Goal: Contribute content: Contribute content

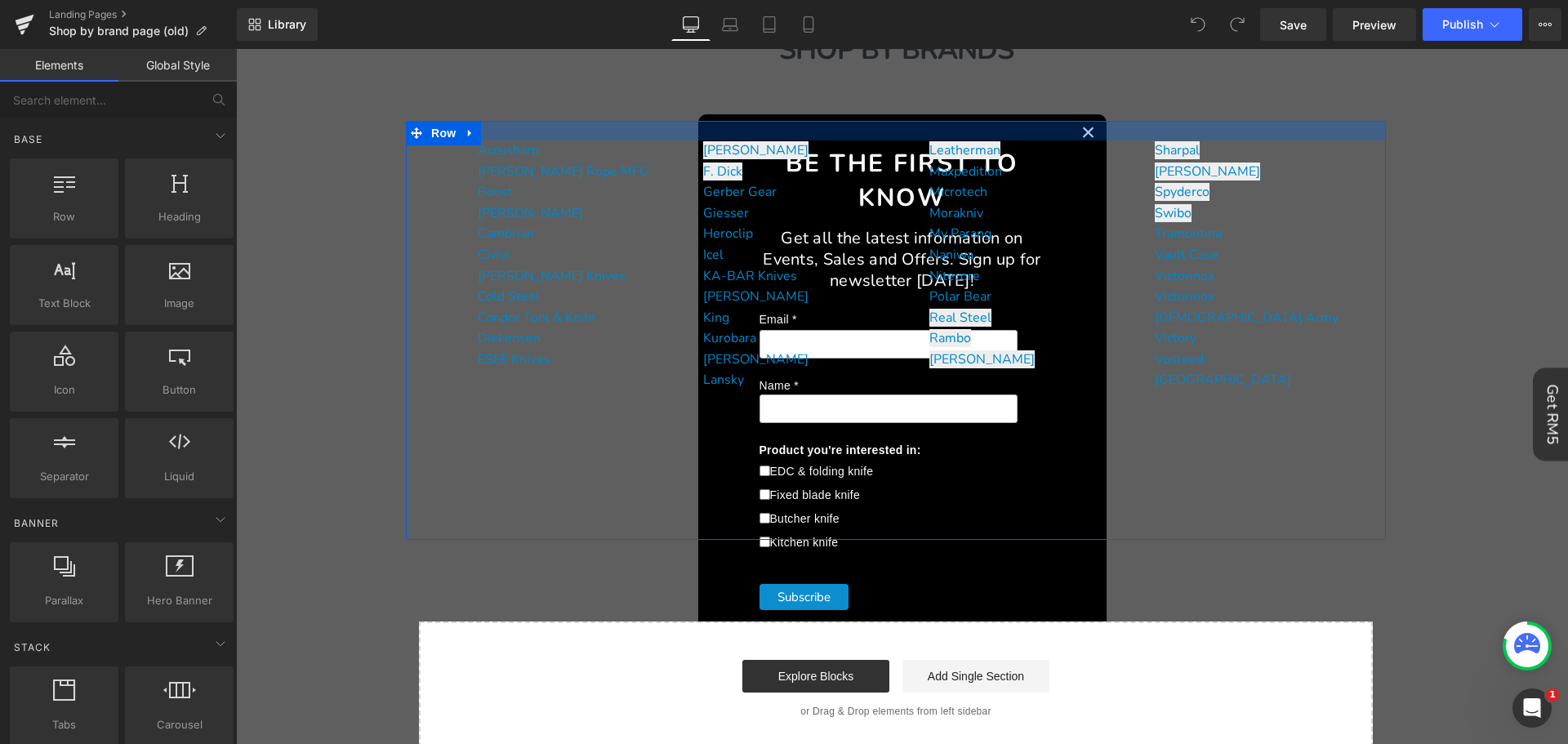
click at [1076, 138] on div at bounding box center [895, 130] width 980 height 19
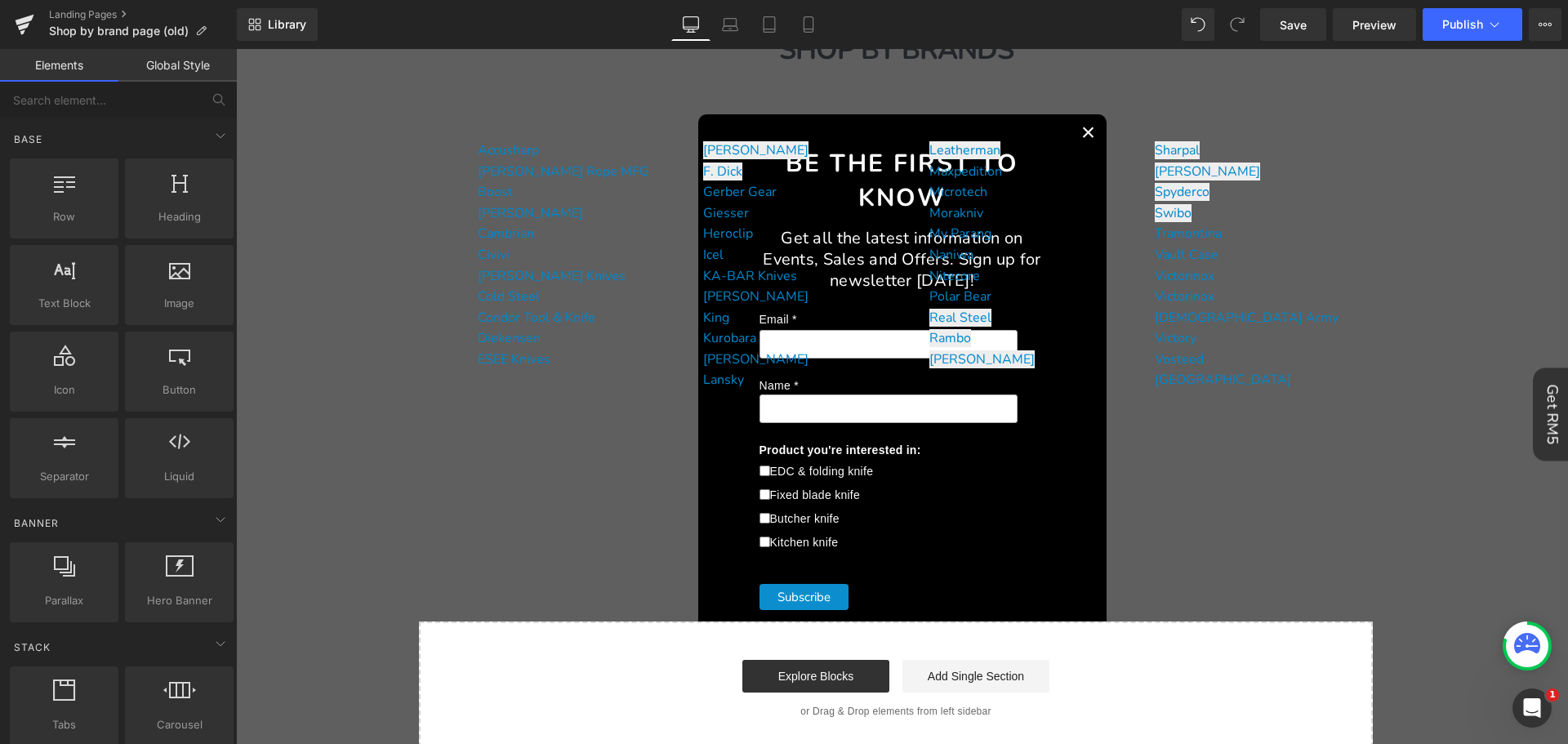
click at [1546, 561] on div "Be the First to Know Get all the latest information on Events, Sales and Offers…" at bounding box center [902, 396] width 1318 height 596
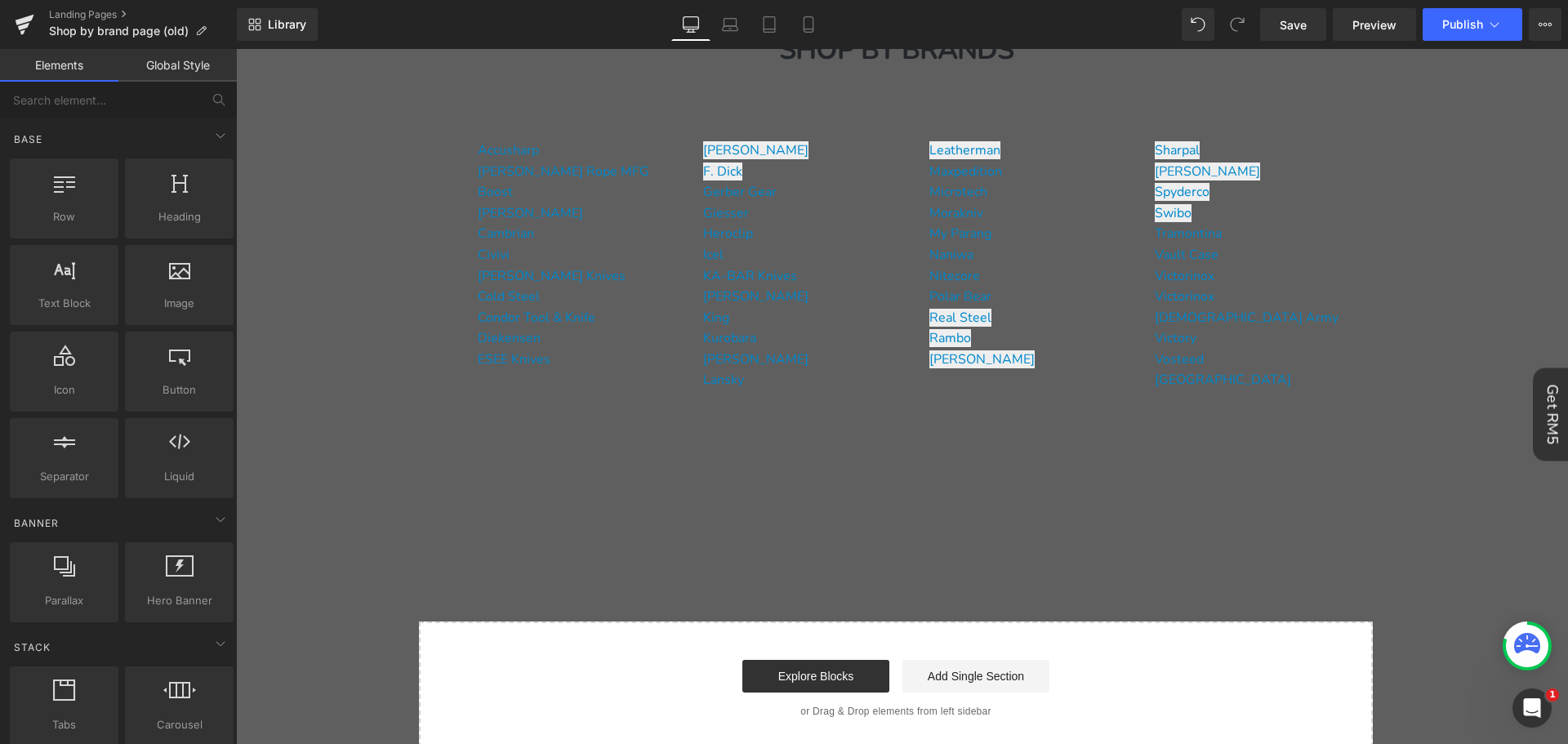
click at [1481, 513] on body "Be the First to Know Get all the latest information on Events, Sales and Offers…" at bounding box center [895, 610] width 1319 height 1449
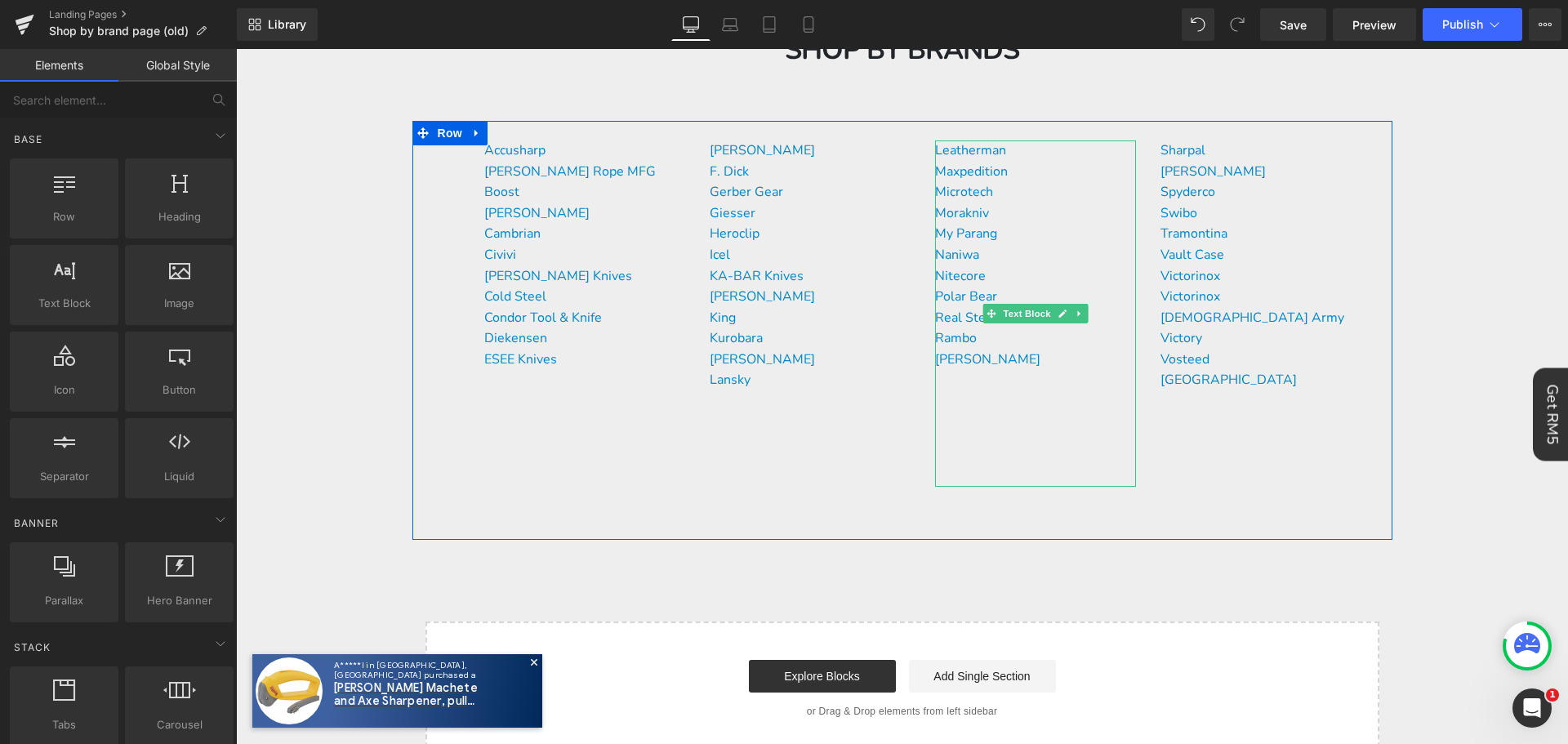
click at [1033, 288] on div "Polar Bear" at bounding box center [1035, 297] width 201 height 21
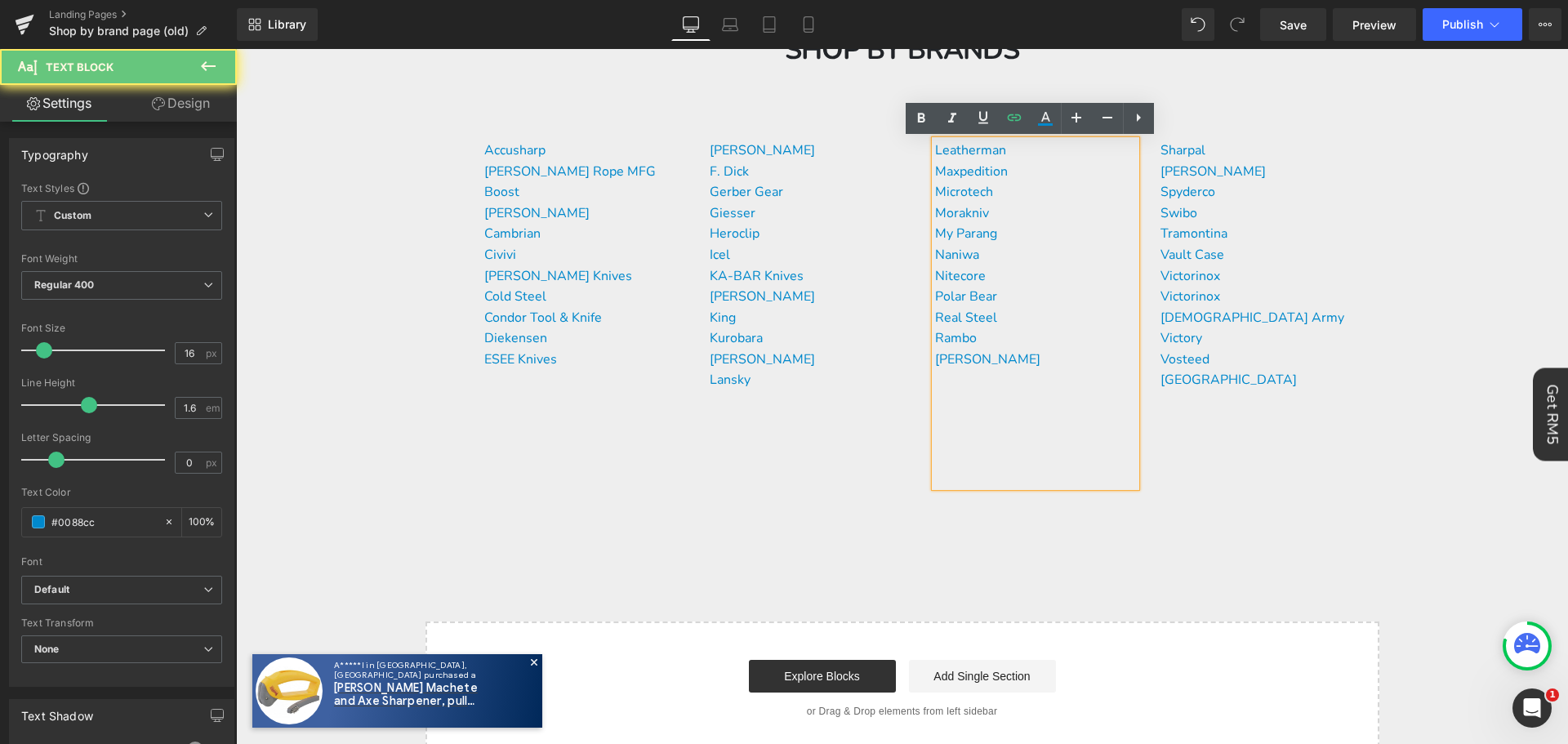
click at [1020, 291] on div "Polar Bear" at bounding box center [1035, 297] width 201 height 21
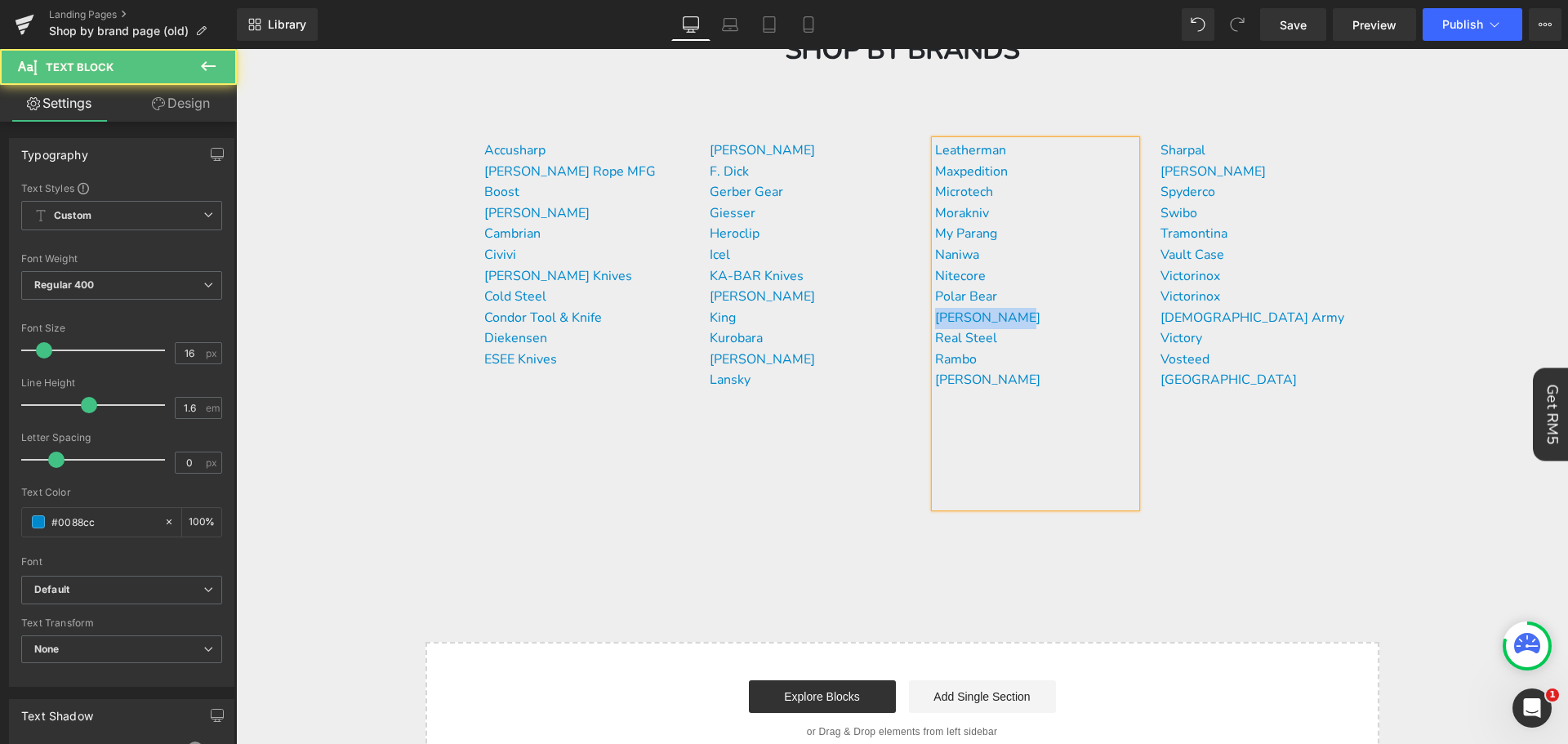
drag, startPoint x: 1012, startPoint y: 316, endPoint x: 929, endPoint y: 316, distance: 83.0
click at [935, 316] on div "[PERSON_NAME]" at bounding box center [1035, 319] width 201 height 21
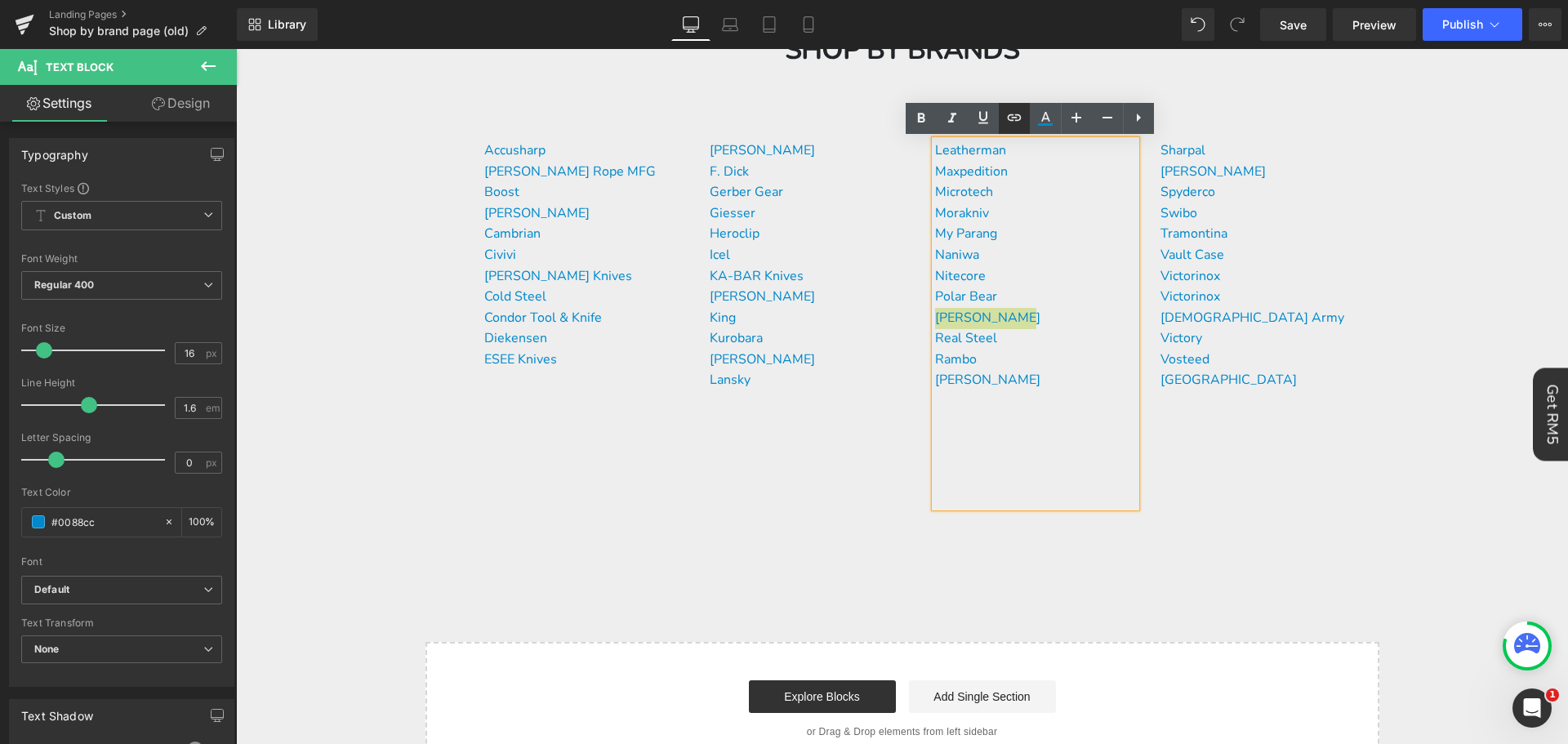
click at [1006, 121] on icon at bounding box center [1015, 118] width 19 height 19
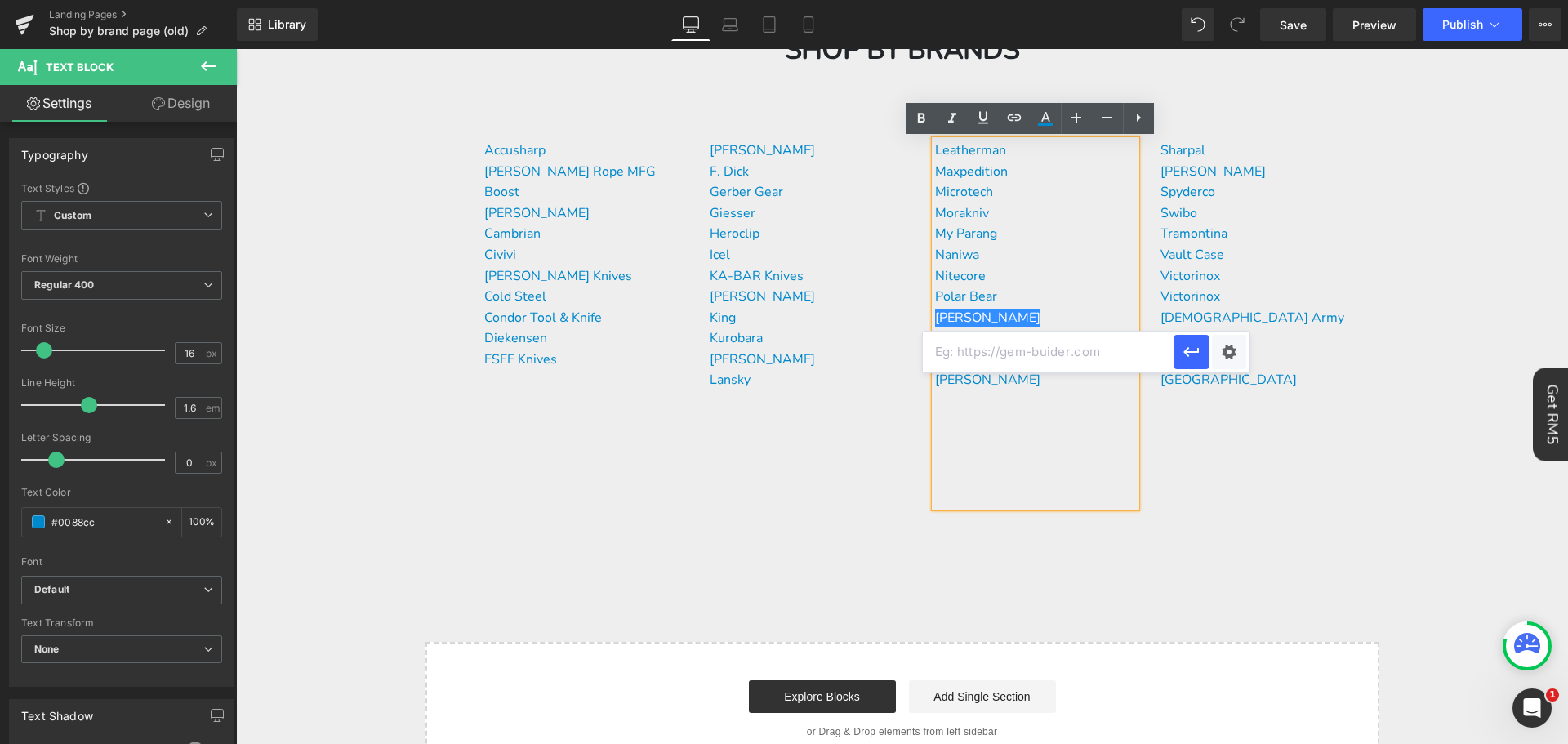
click at [1000, 353] on input "text" at bounding box center [1048, 353] width 251 height 41
paste input "[URL][DOMAIN_NAME][PERSON_NAME]"
type input "[URL][DOMAIN_NAME][PERSON_NAME]"
click at [1192, 357] on icon "button" at bounding box center [1191, 352] width 19 height 19
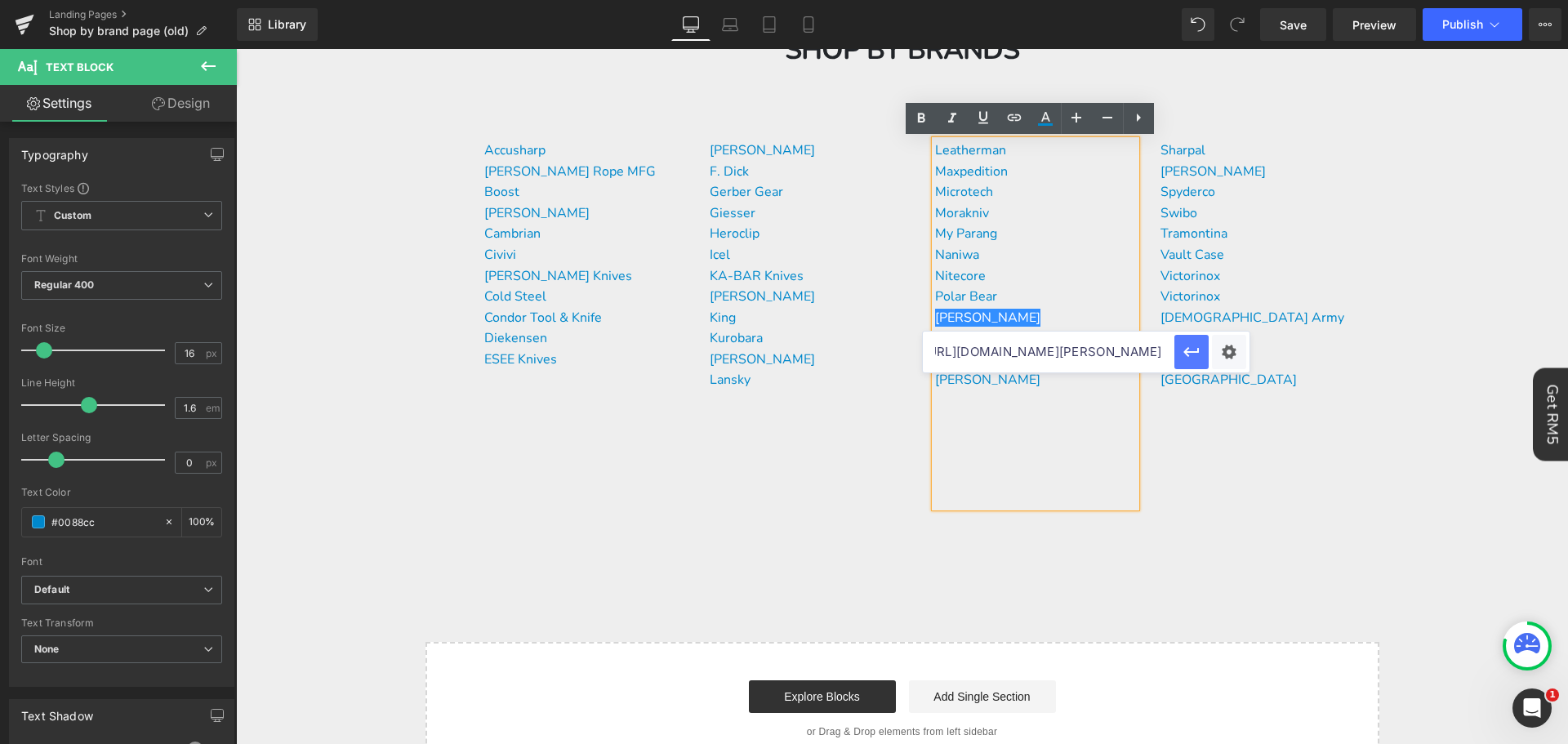
scroll to position [0, 0]
click at [1087, 479] on div "[PERSON_NAME] [PERSON_NAME]" at bounding box center [1035, 428] width 201 height 158
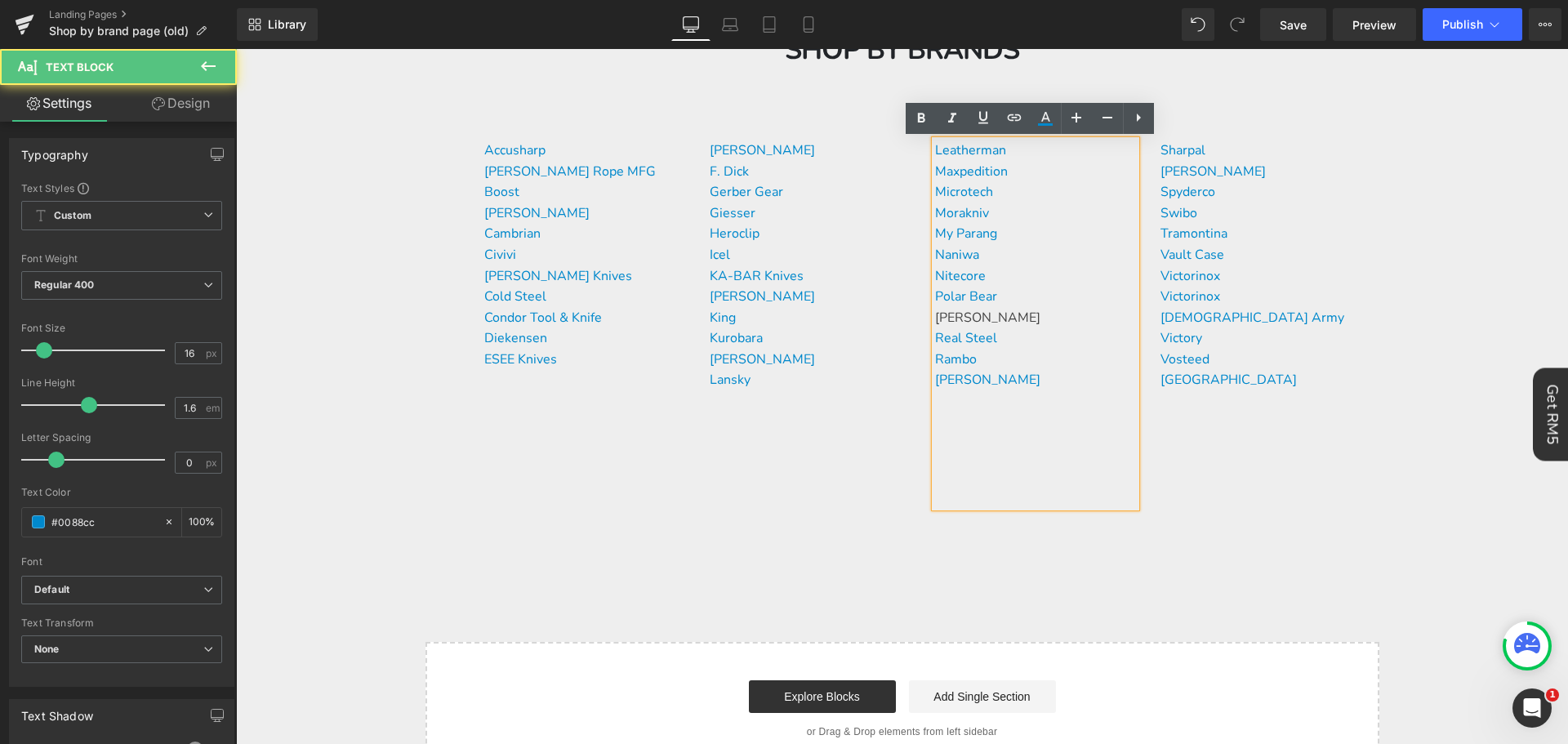
click at [1051, 352] on p "[PERSON_NAME] [PERSON_NAME]" at bounding box center [1035, 391] width 201 height 84
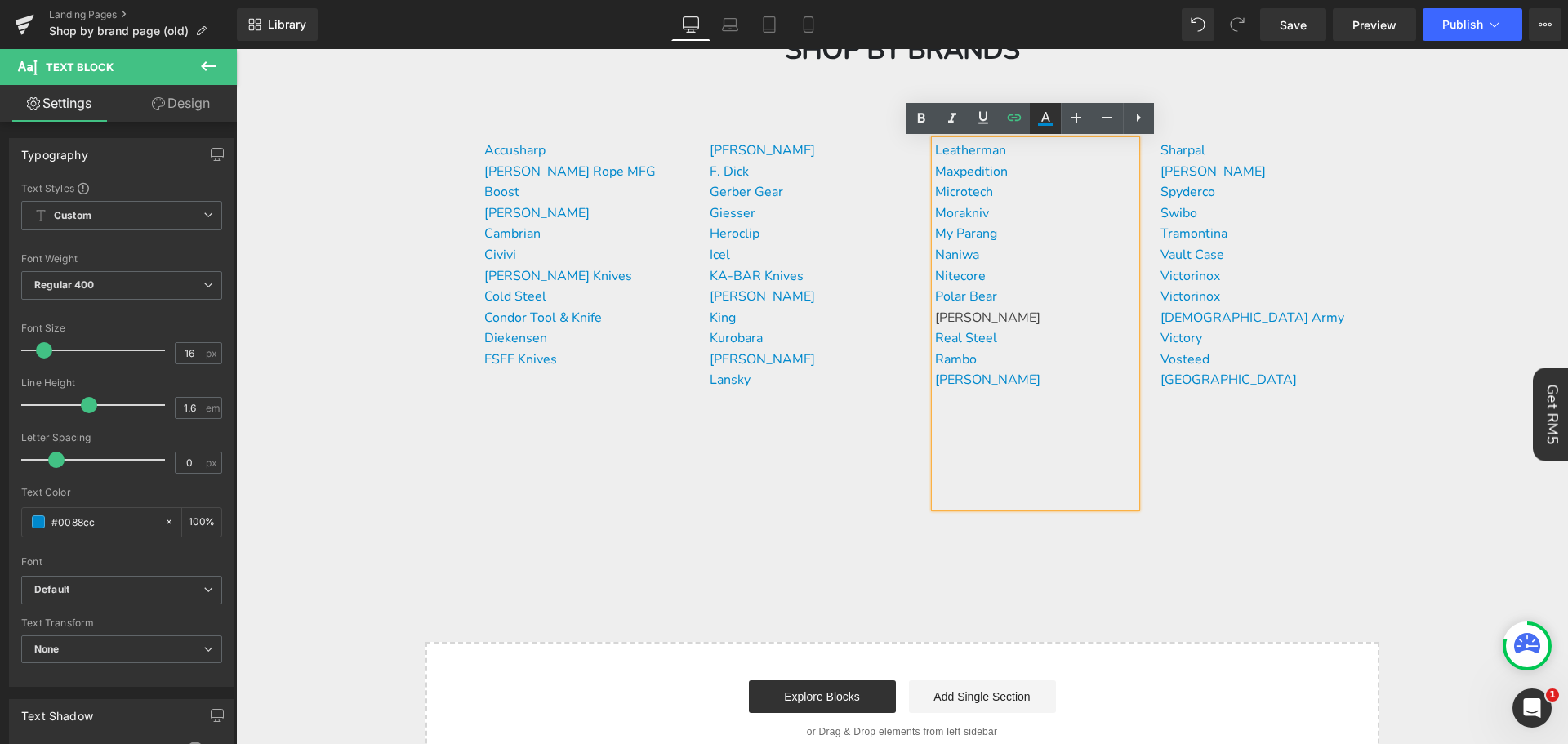
click at [1049, 119] on icon at bounding box center [1045, 117] width 9 height 10
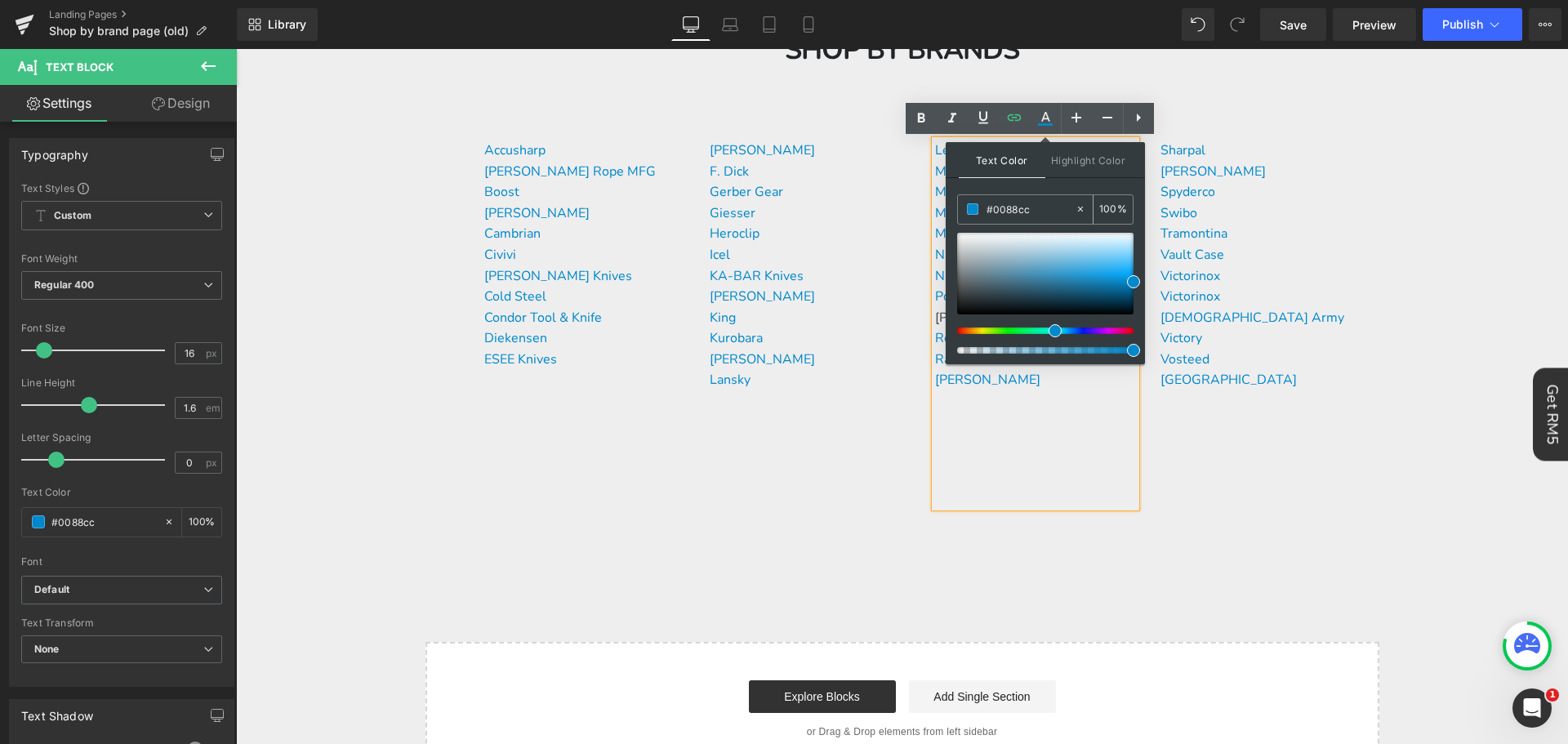
click at [1031, 205] on input "#0088cc" at bounding box center [1030, 209] width 88 height 18
click at [1020, 414] on p "[PERSON_NAME] [PERSON_NAME]" at bounding box center [1035, 391] width 201 height 84
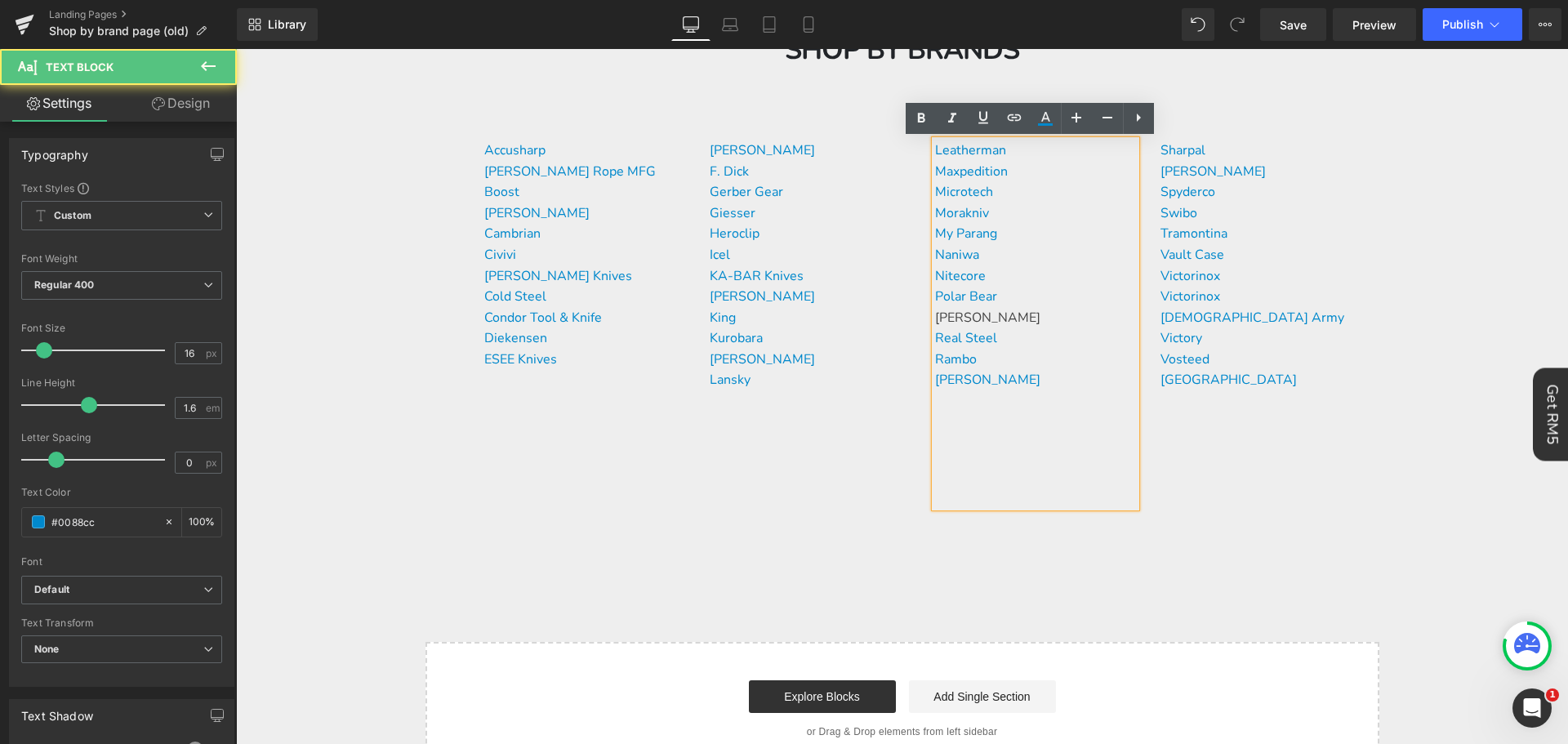
click at [1022, 316] on div "[PERSON_NAME]" at bounding box center [1035, 319] width 201 height 21
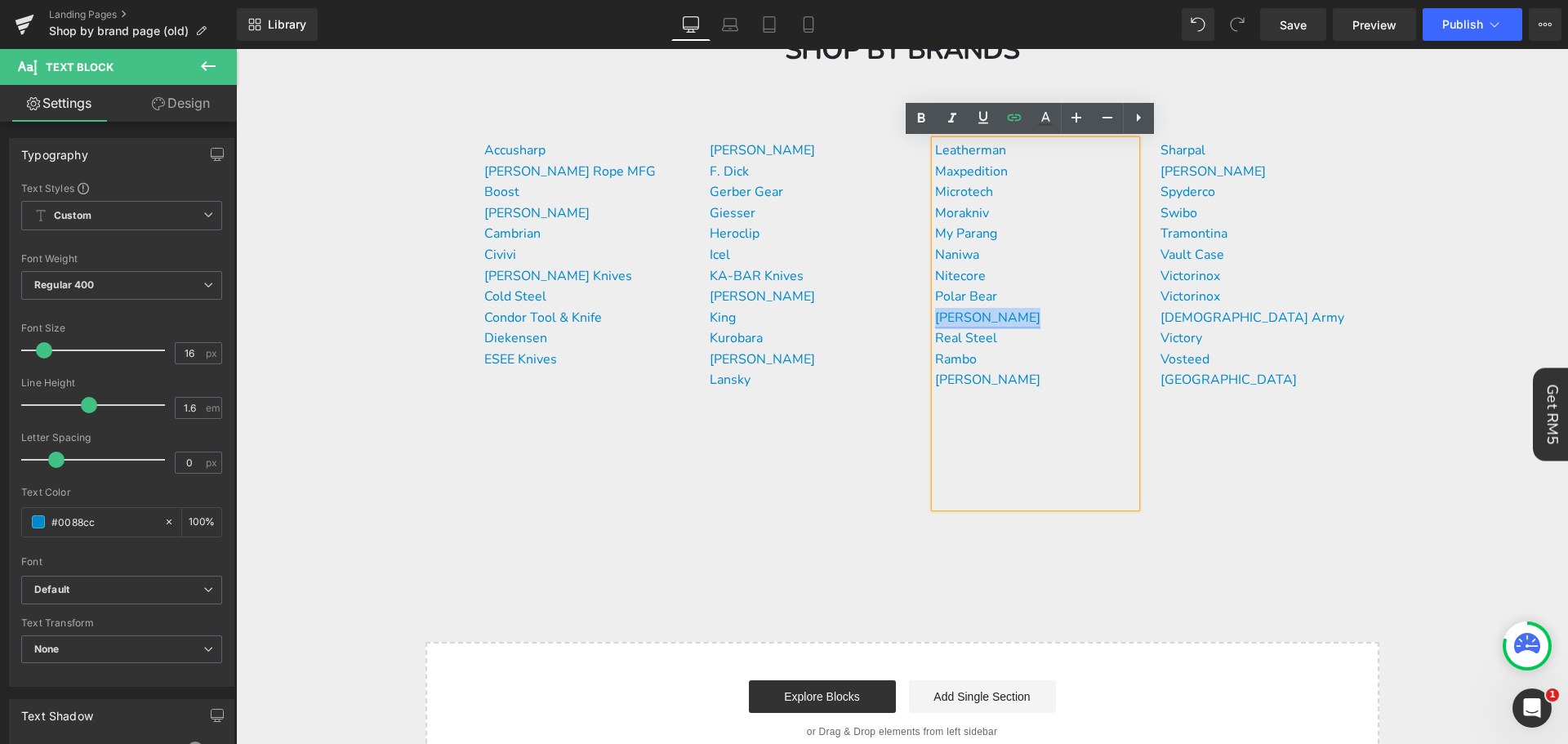
drag, startPoint x: 1022, startPoint y: 316, endPoint x: 933, endPoint y: 313, distance: 89.1
click at [935, 313] on div "[PERSON_NAME]" at bounding box center [1035, 319] width 201 height 21
click at [1046, 120] on icon at bounding box center [1046, 118] width 19 height 19
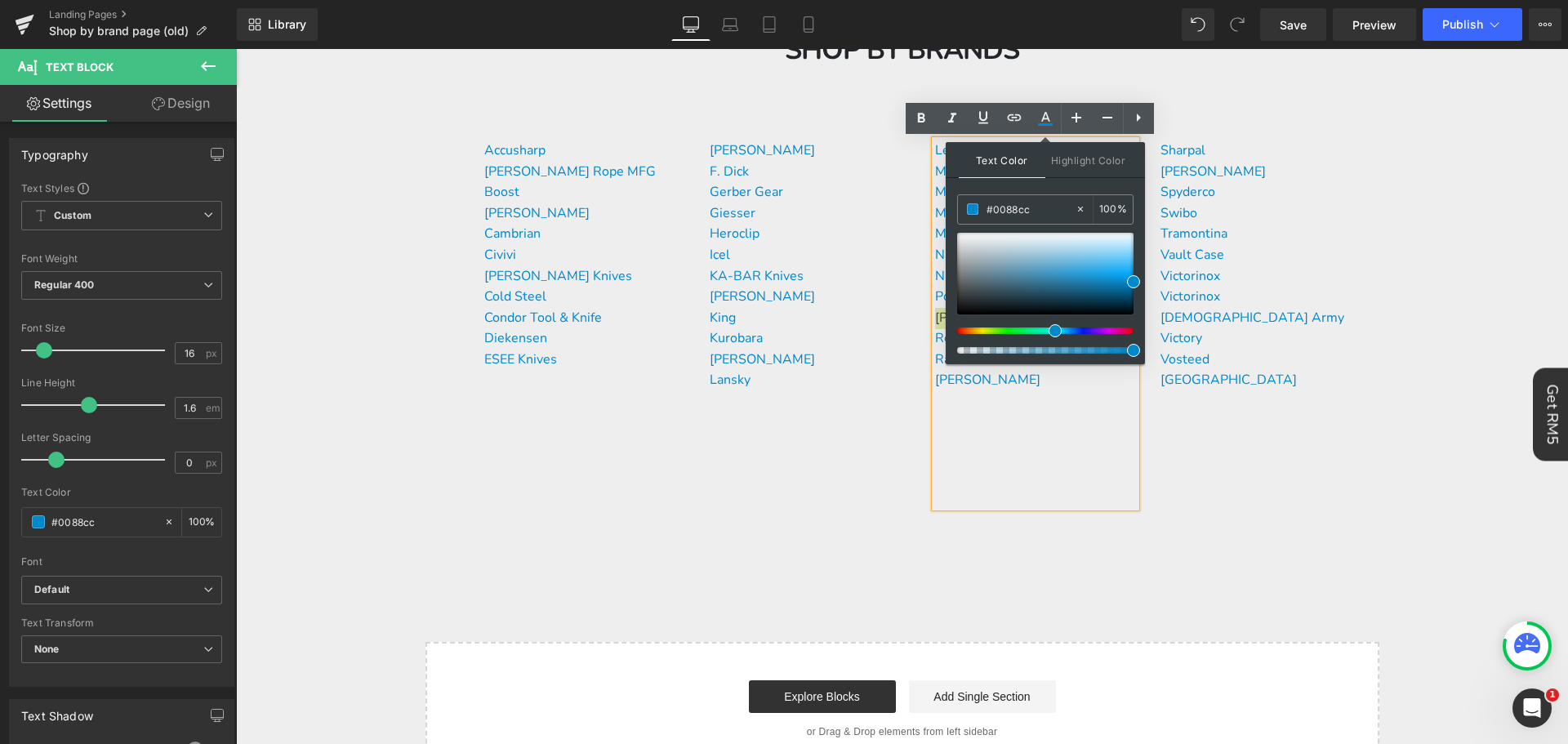
click at [1025, 192] on div "Text Color Highlight Color #0088cc #0088cc 100 % transparent transparent 0 %" at bounding box center [1045, 253] width 199 height 222
click at [1036, 211] on input "#0088cc" at bounding box center [1030, 209] width 88 height 18
click at [1137, 281] on span at bounding box center [1133, 281] width 13 height 13
click at [1134, 277] on span at bounding box center [1133, 281] width 13 height 13
click at [1011, 465] on p at bounding box center [1035, 460] width 201 height 21
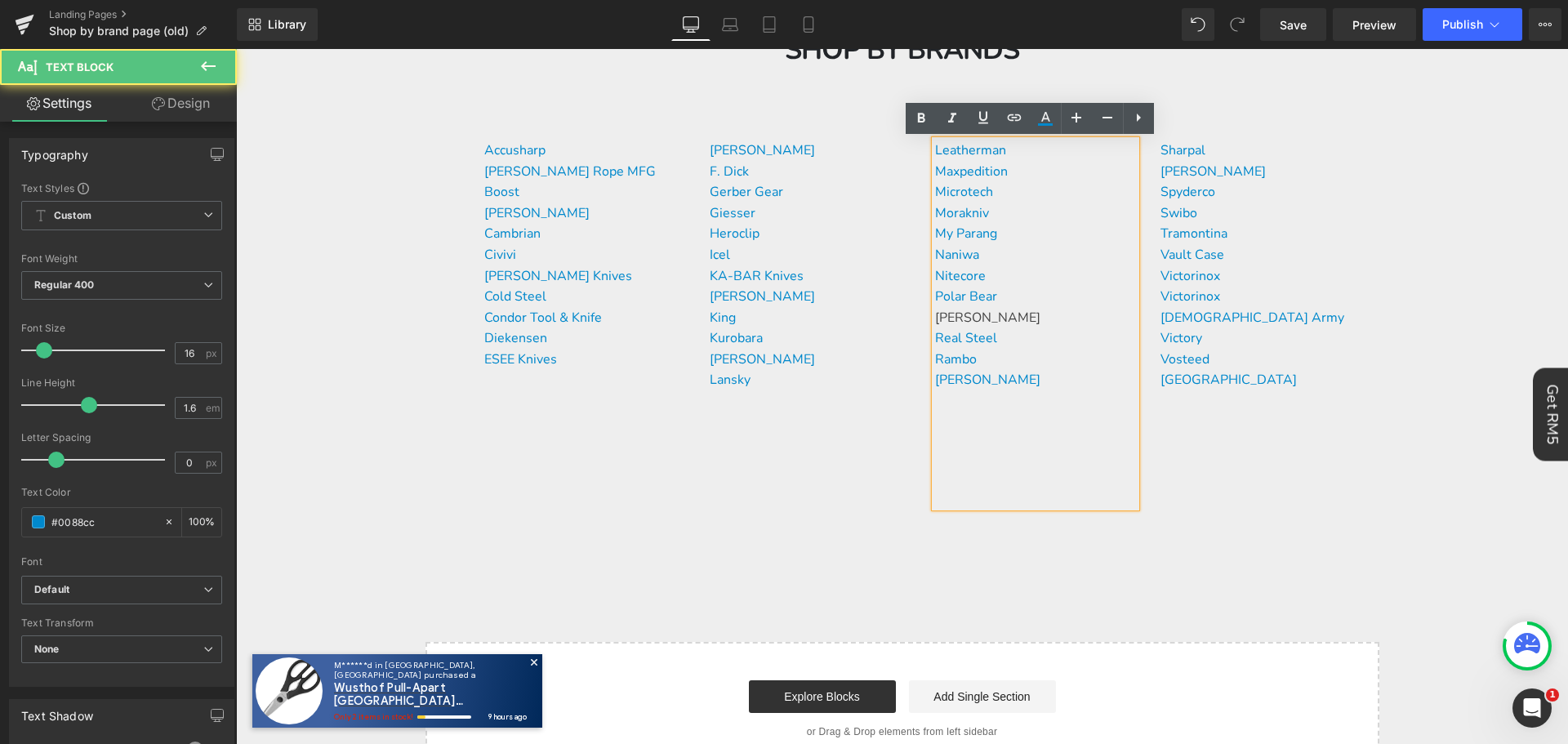
click at [1028, 316] on div "[PERSON_NAME]" at bounding box center [1035, 319] width 201 height 21
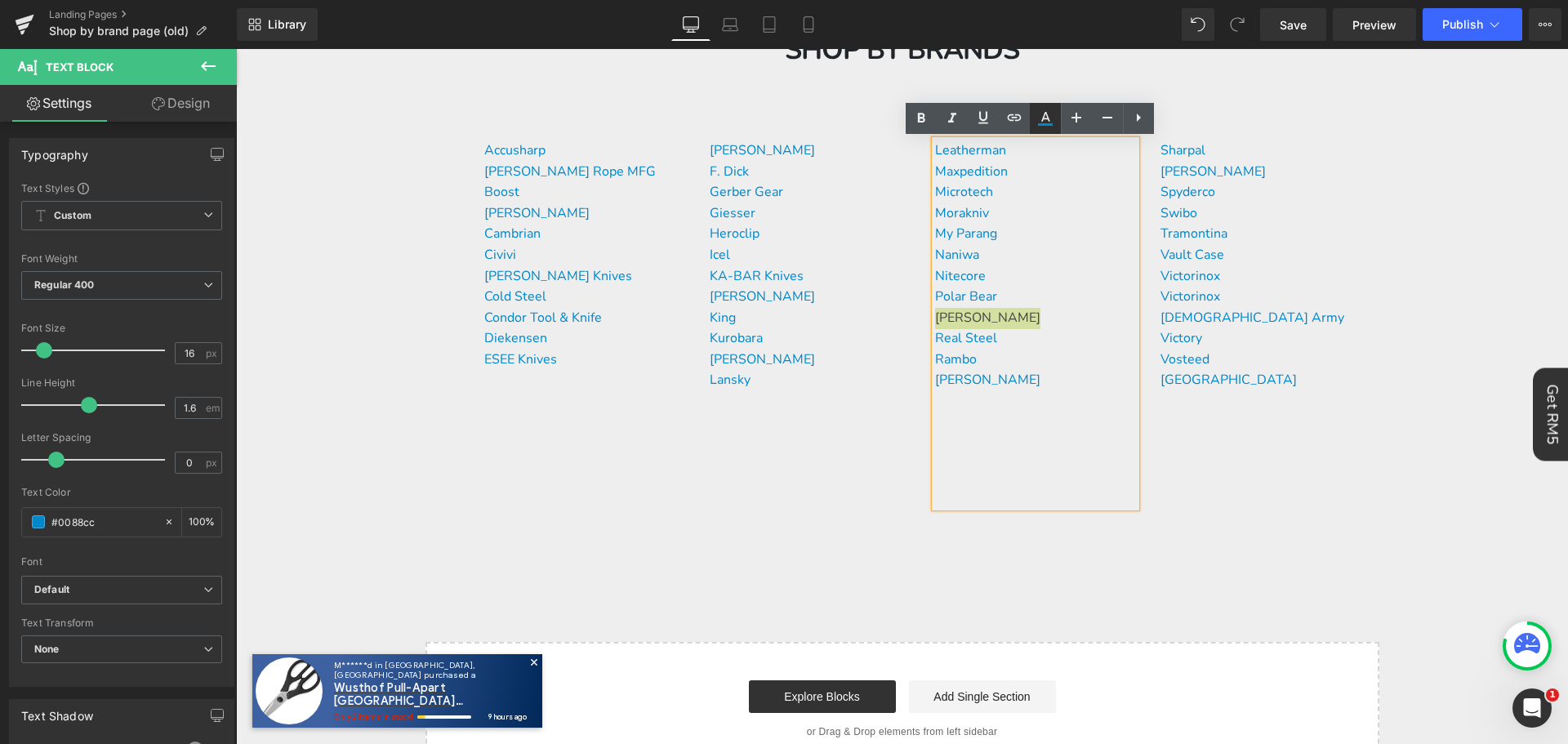
click at [1042, 121] on icon at bounding box center [1046, 118] width 19 height 19
type input "100"
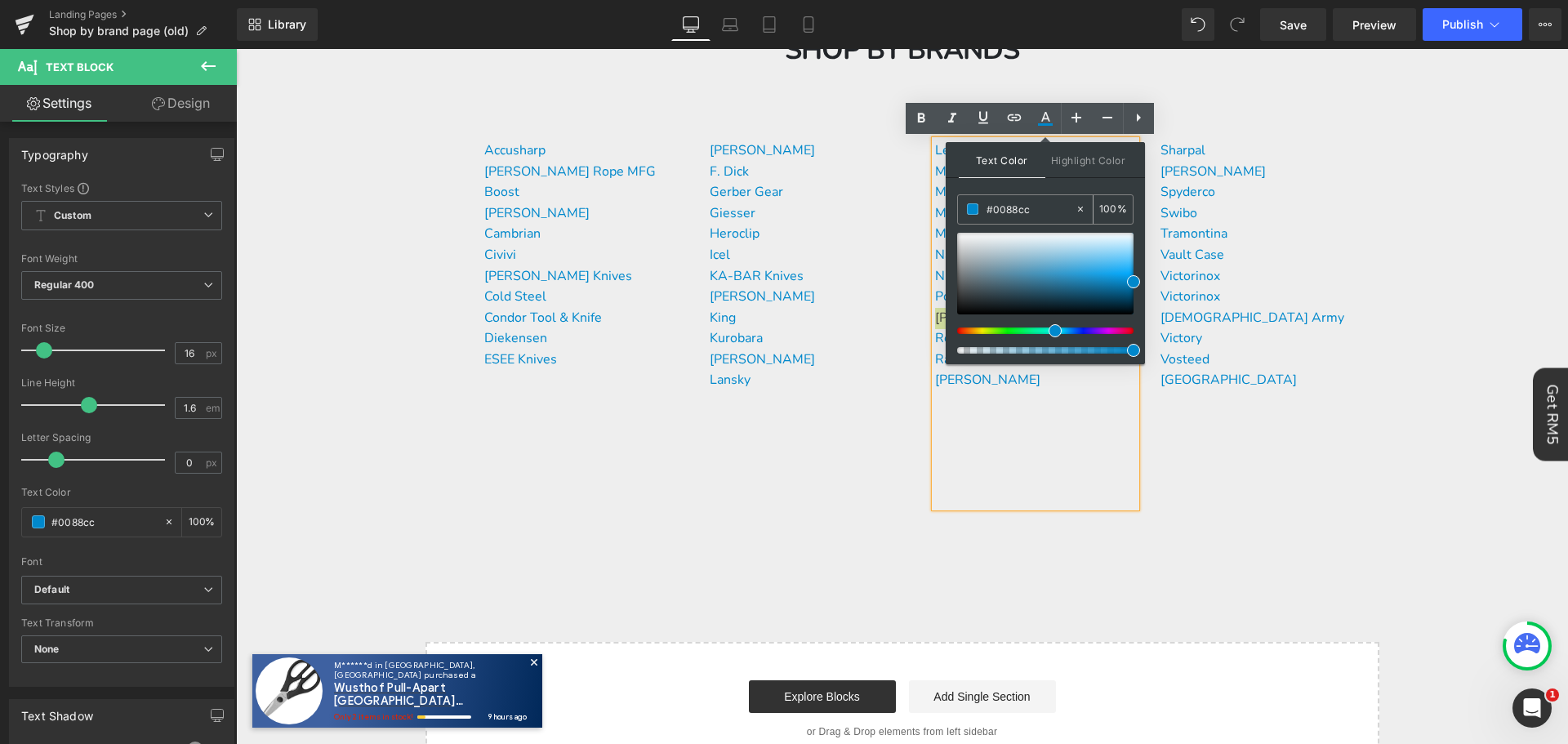
click at [1034, 214] on input "#0088cc" at bounding box center [1030, 209] width 88 height 18
click at [1135, 280] on span at bounding box center [1133, 281] width 13 height 13
click at [1061, 438] on div "[PERSON_NAME] [PERSON_NAME]" at bounding box center [1035, 428] width 201 height 158
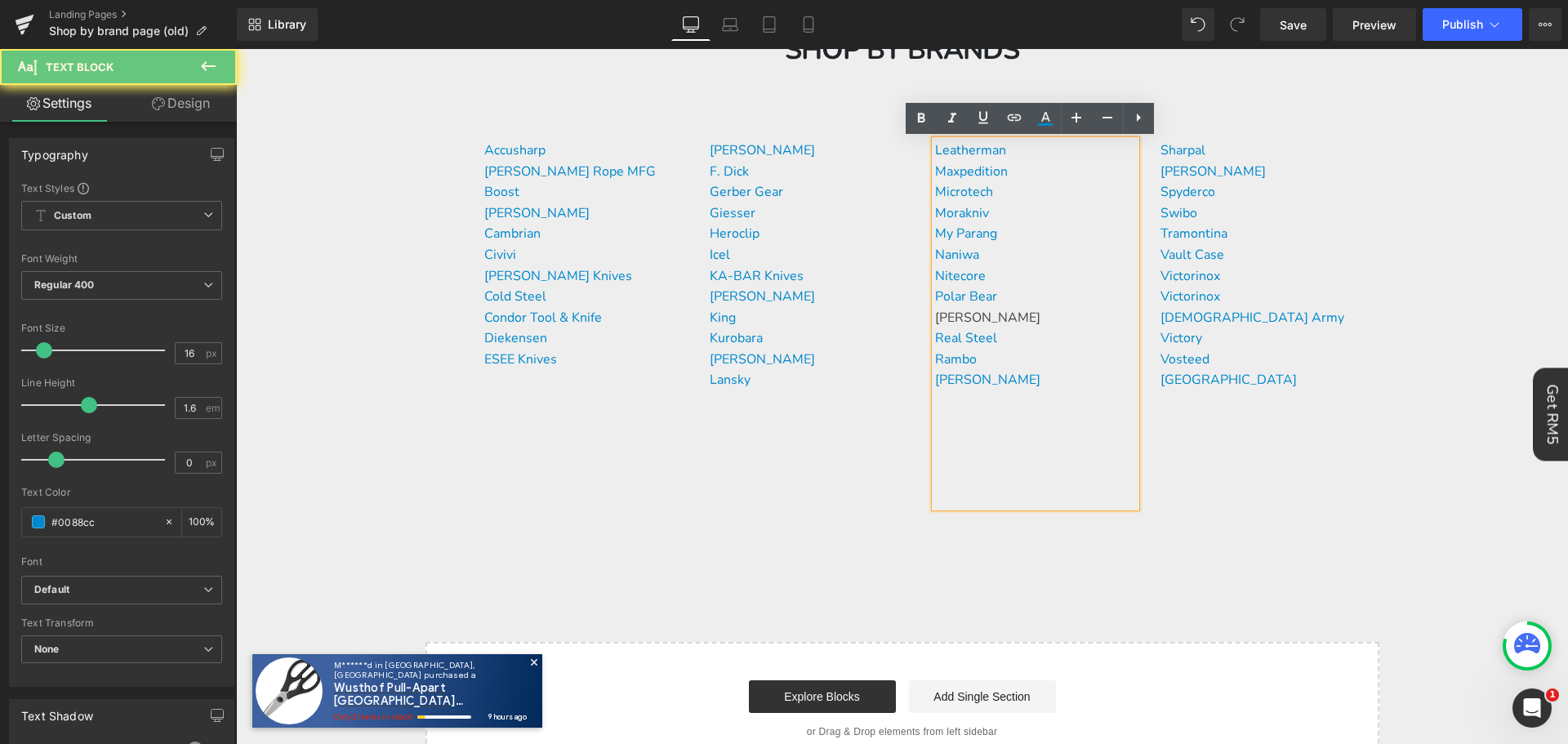
click at [1026, 317] on div "[PERSON_NAME]" at bounding box center [1035, 319] width 201 height 21
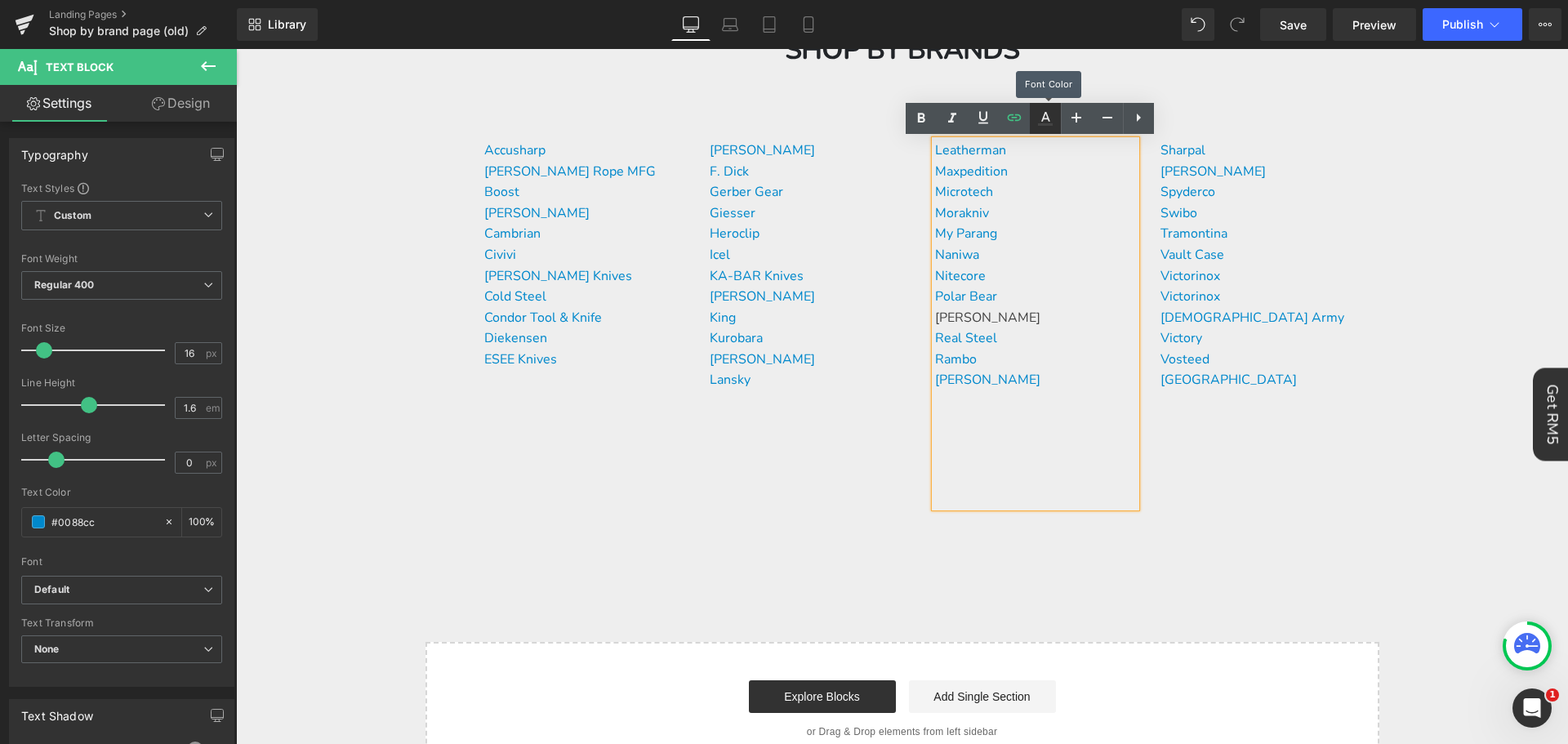
click at [1053, 129] on link at bounding box center [1046, 118] width 31 height 31
type input "#444444"
type input "100"
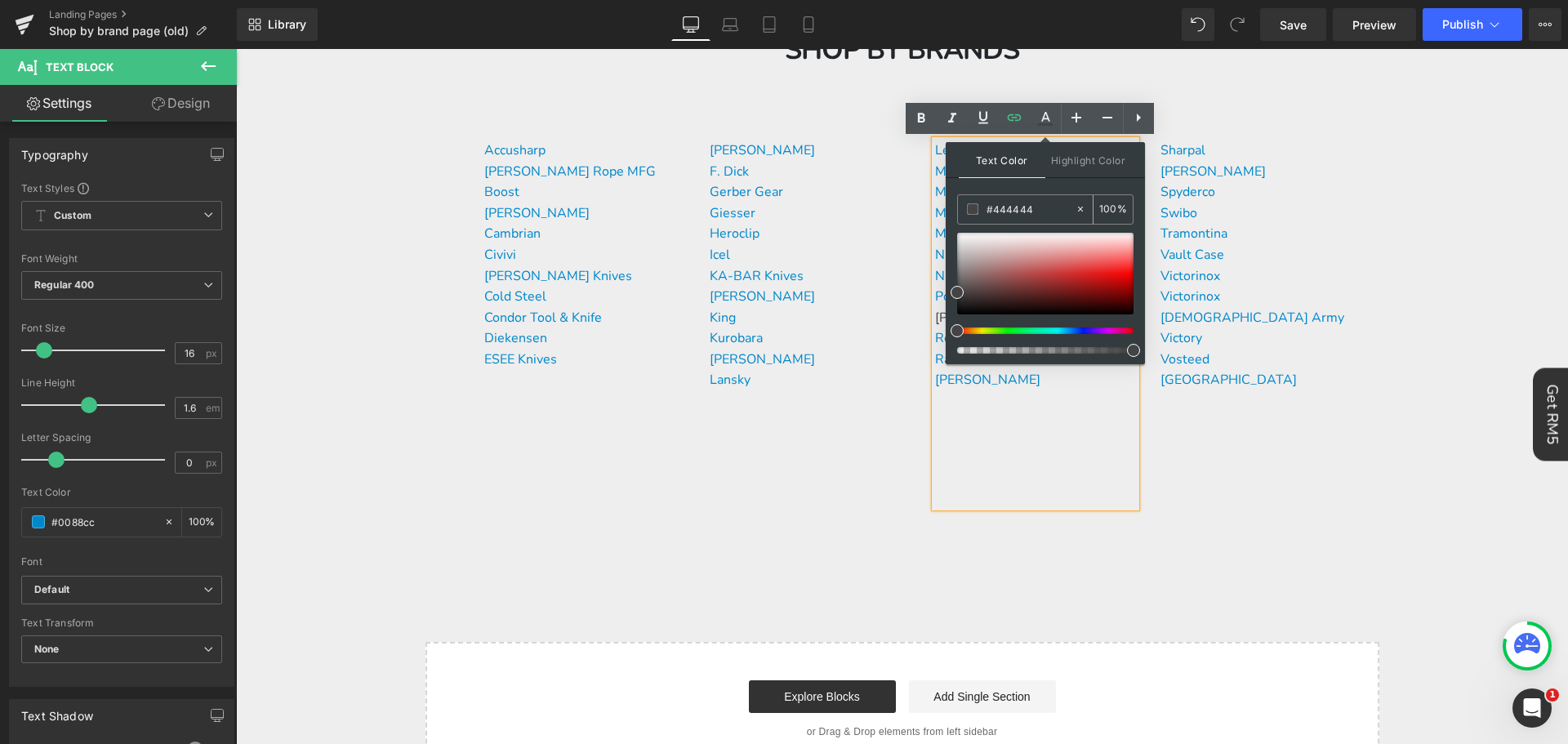
click at [1046, 203] on input "#444444" at bounding box center [1030, 209] width 88 height 18
paste input "0088cc"
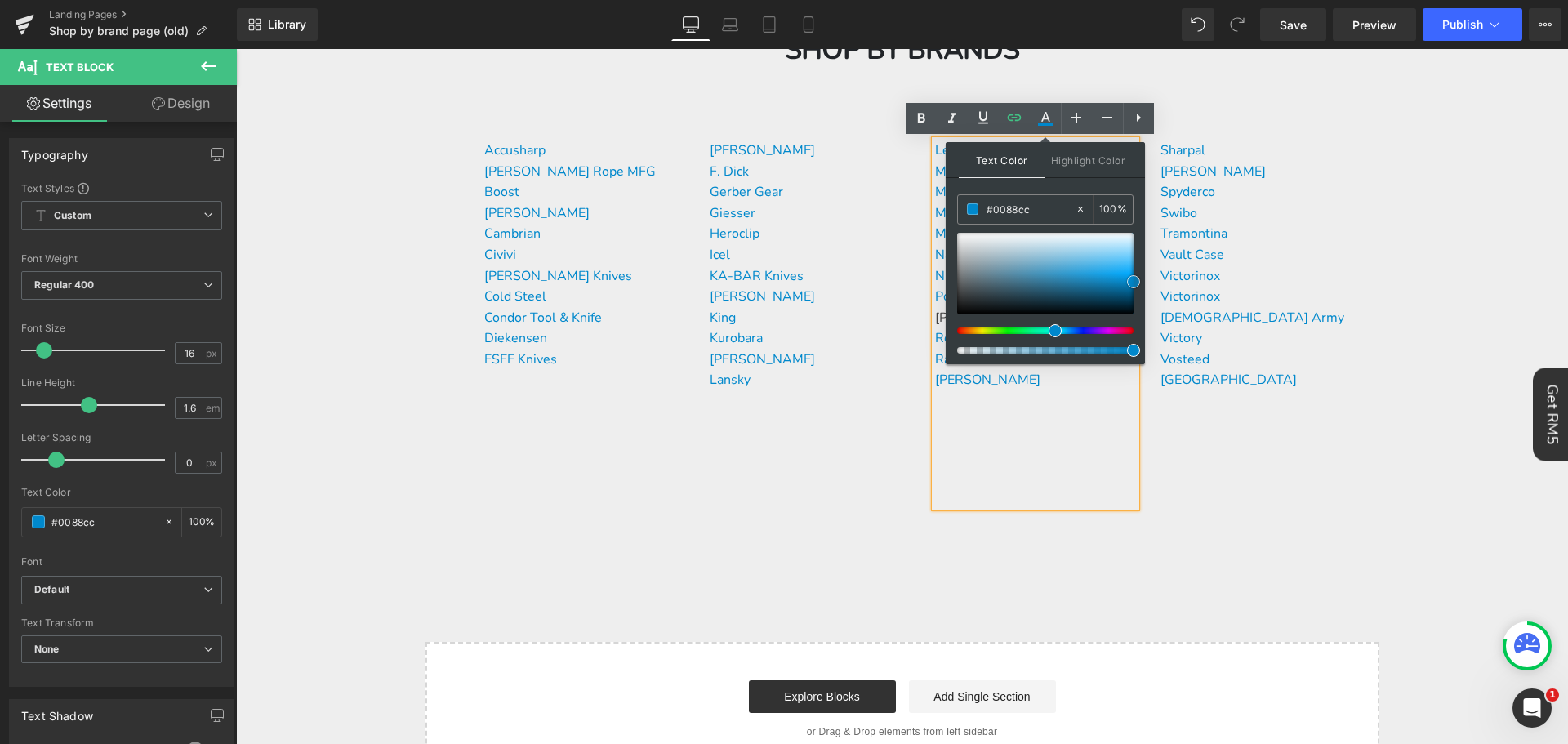
click at [1132, 284] on span at bounding box center [1133, 281] width 13 height 13
click at [1073, 454] on p at bounding box center [1035, 460] width 201 height 21
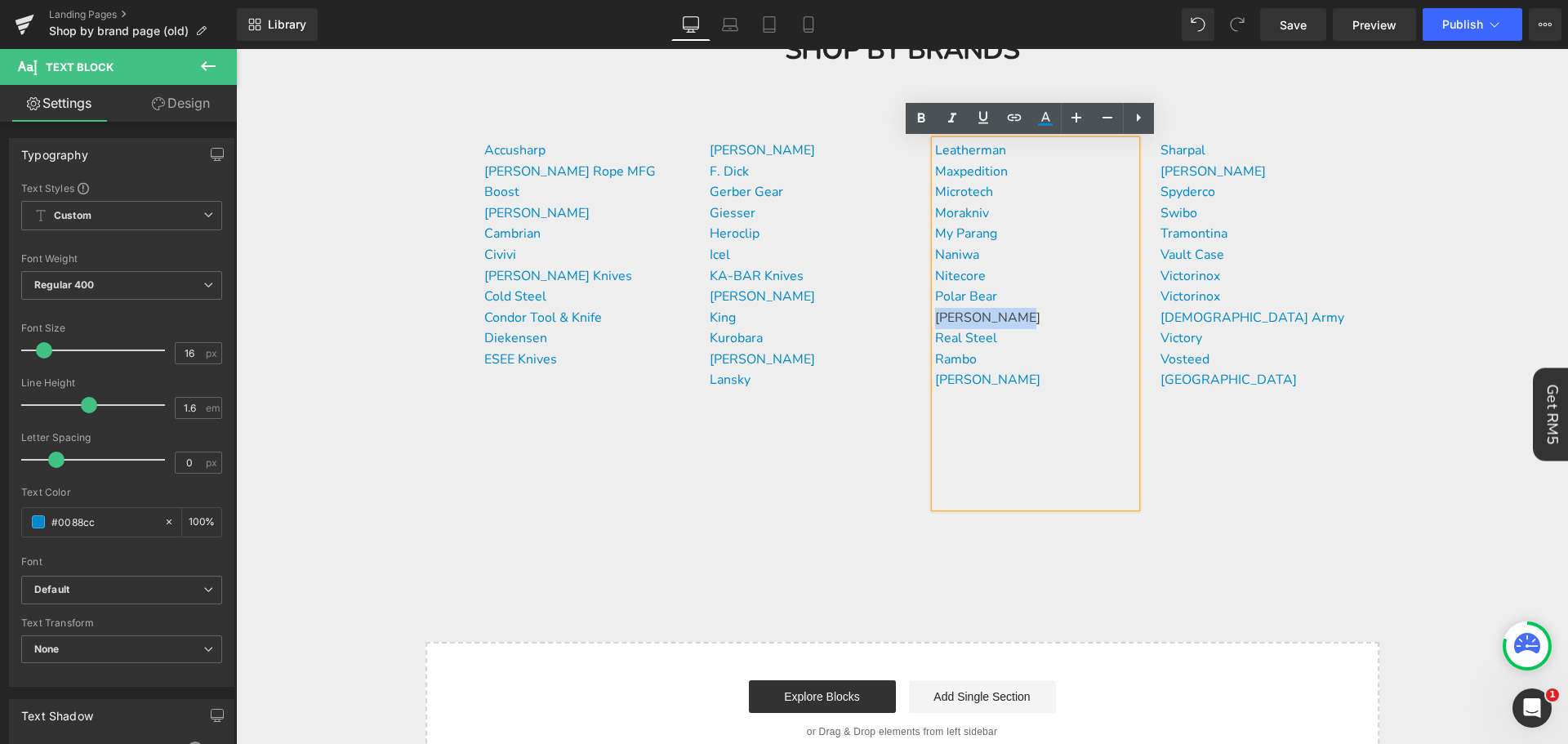
drag, startPoint x: 1021, startPoint y: 311, endPoint x: 933, endPoint y: 309, distance: 88.0
click at [935, 309] on div "[PERSON_NAME]" at bounding box center [1035, 319] width 201 height 21
click at [1051, 120] on icon at bounding box center [1046, 118] width 19 height 19
type input "#444444"
type input "100"
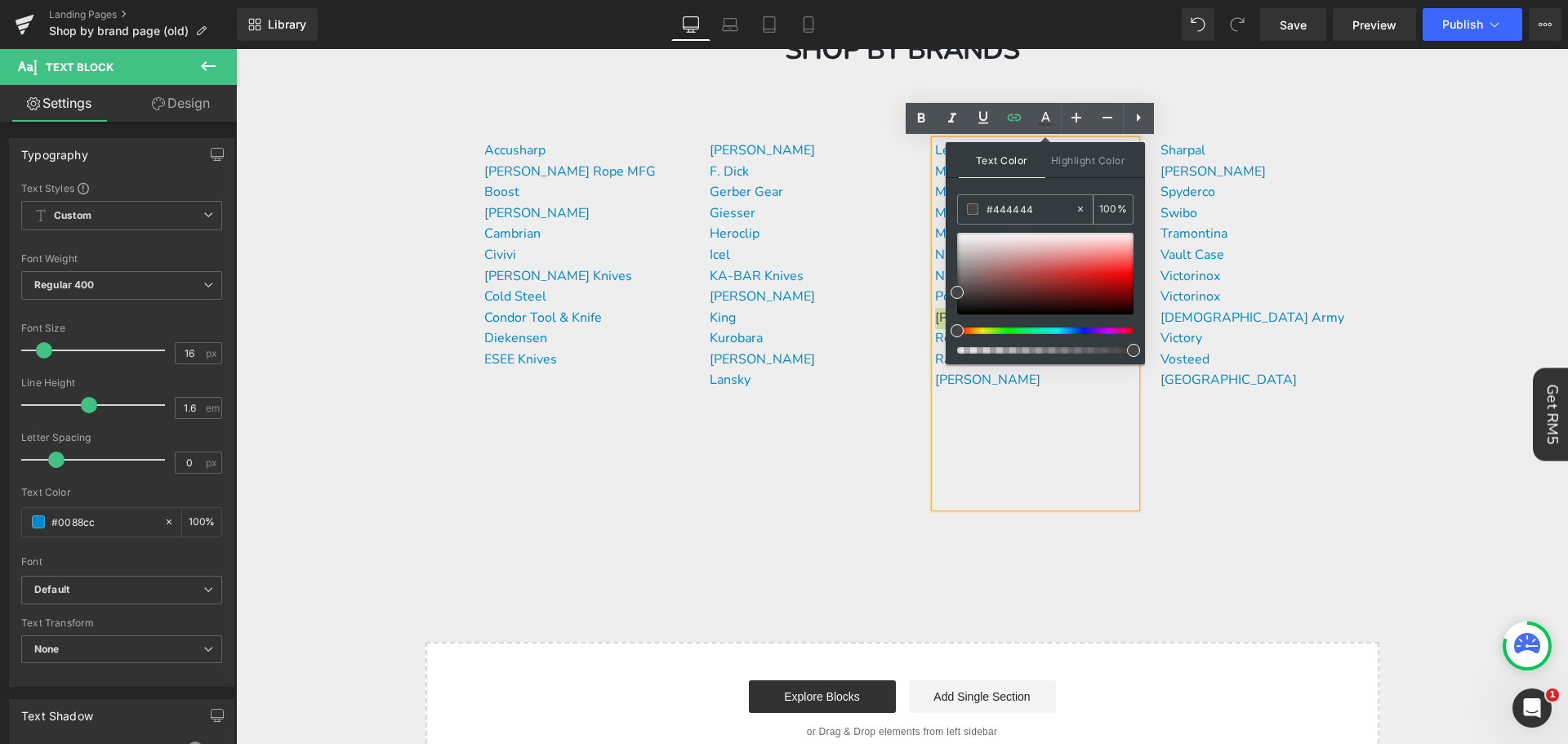
click at [1027, 214] on input "#444444" at bounding box center [1030, 209] width 88 height 18
paste input "0088cc"
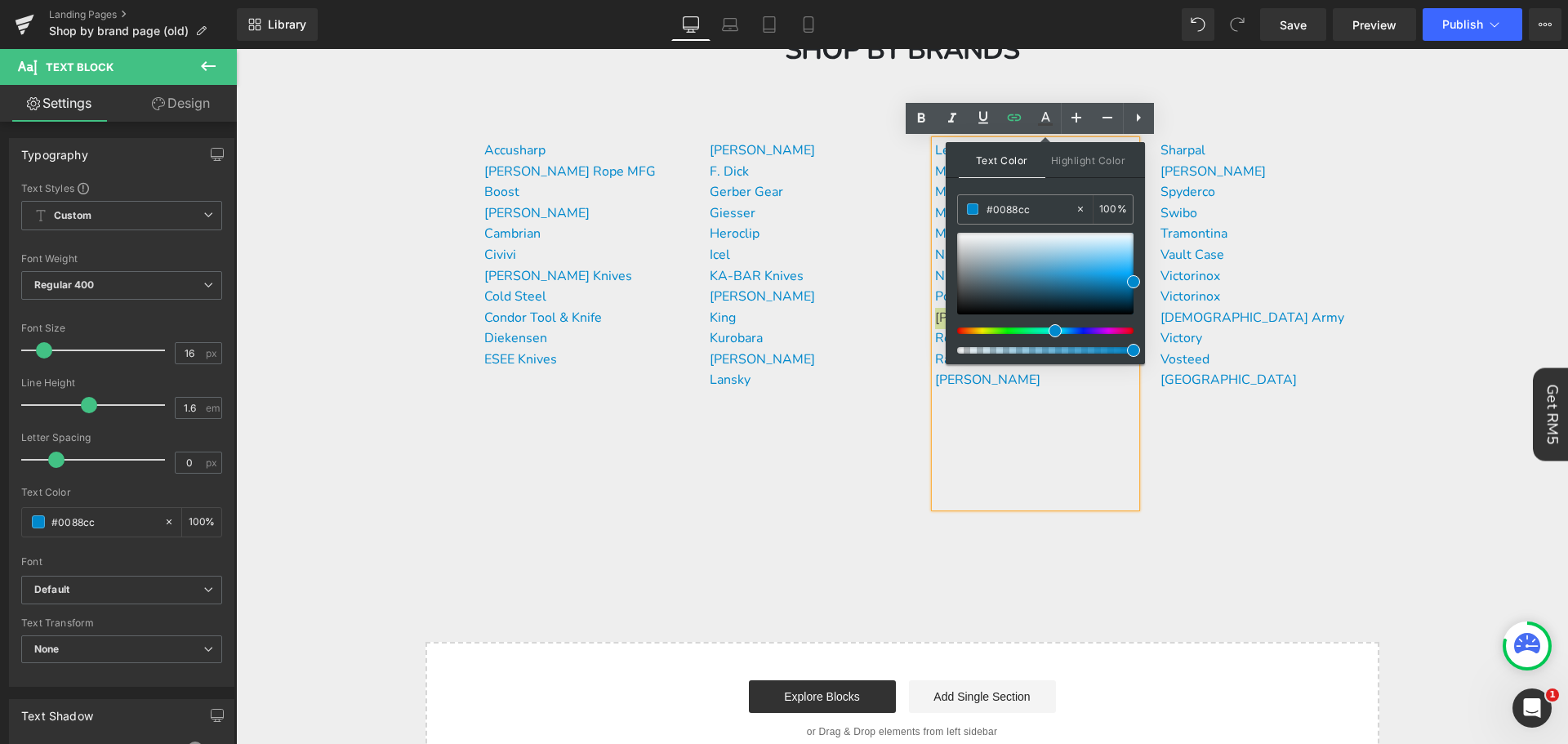
type input "#0088cc"
click at [1128, 283] on span at bounding box center [1133, 281] width 13 height 13
click at [1024, 451] on p at bounding box center [1035, 460] width 201 height 21
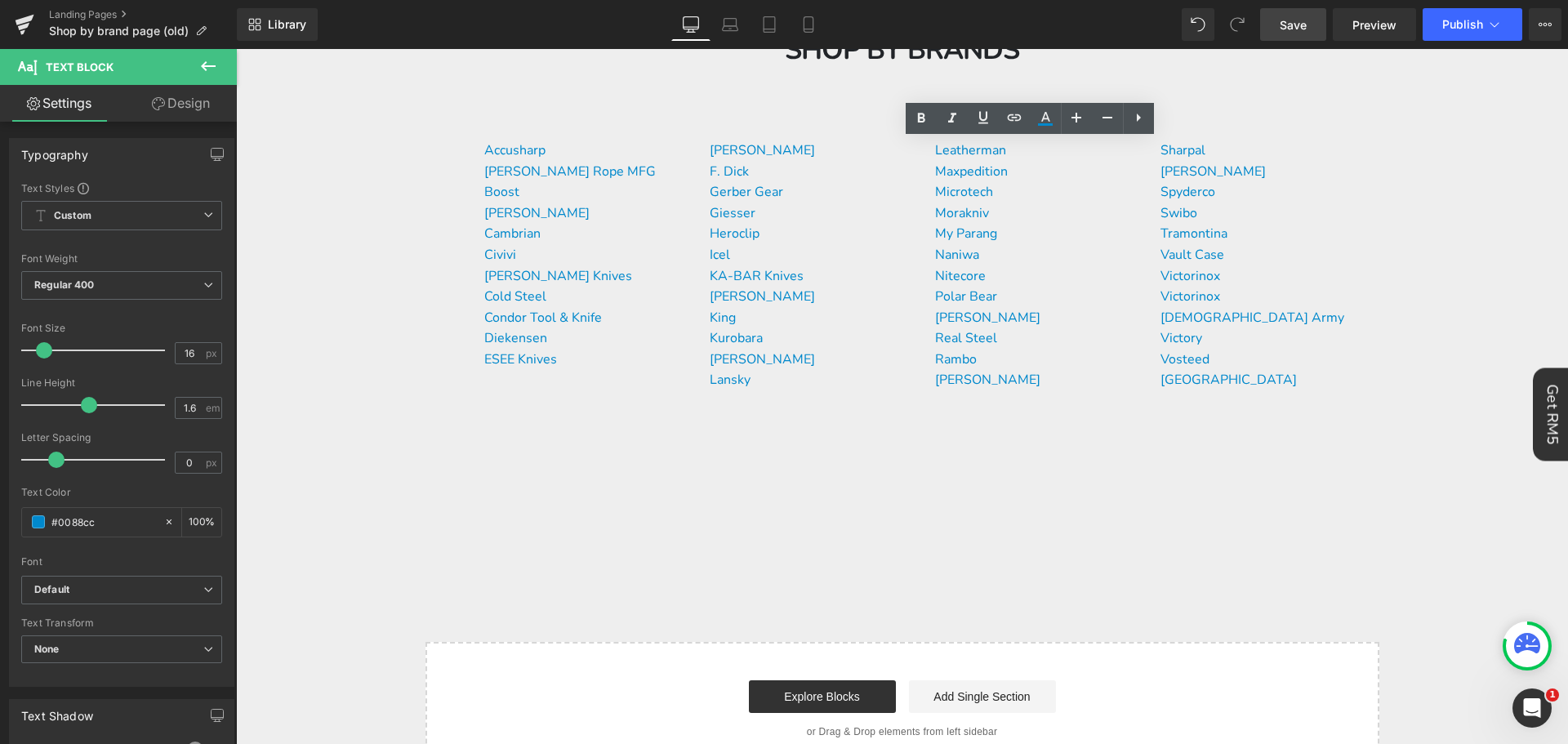
click at [1285, 32] on span "Save" at bounding box center [1293, 25] width 27 height 17
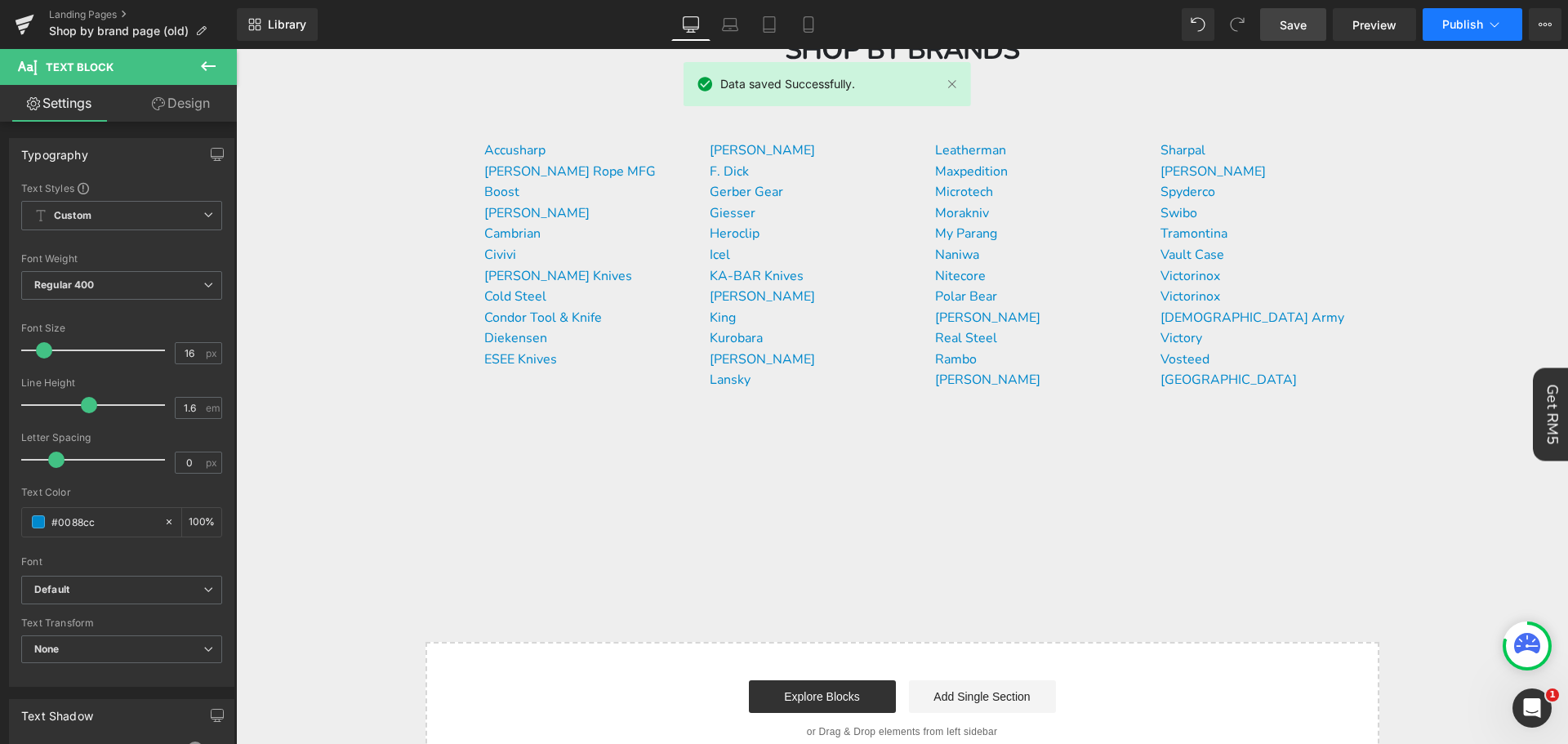
click at [1446, 31] on button "Publish" at bounding box center [1472, 24] width 100 height 33
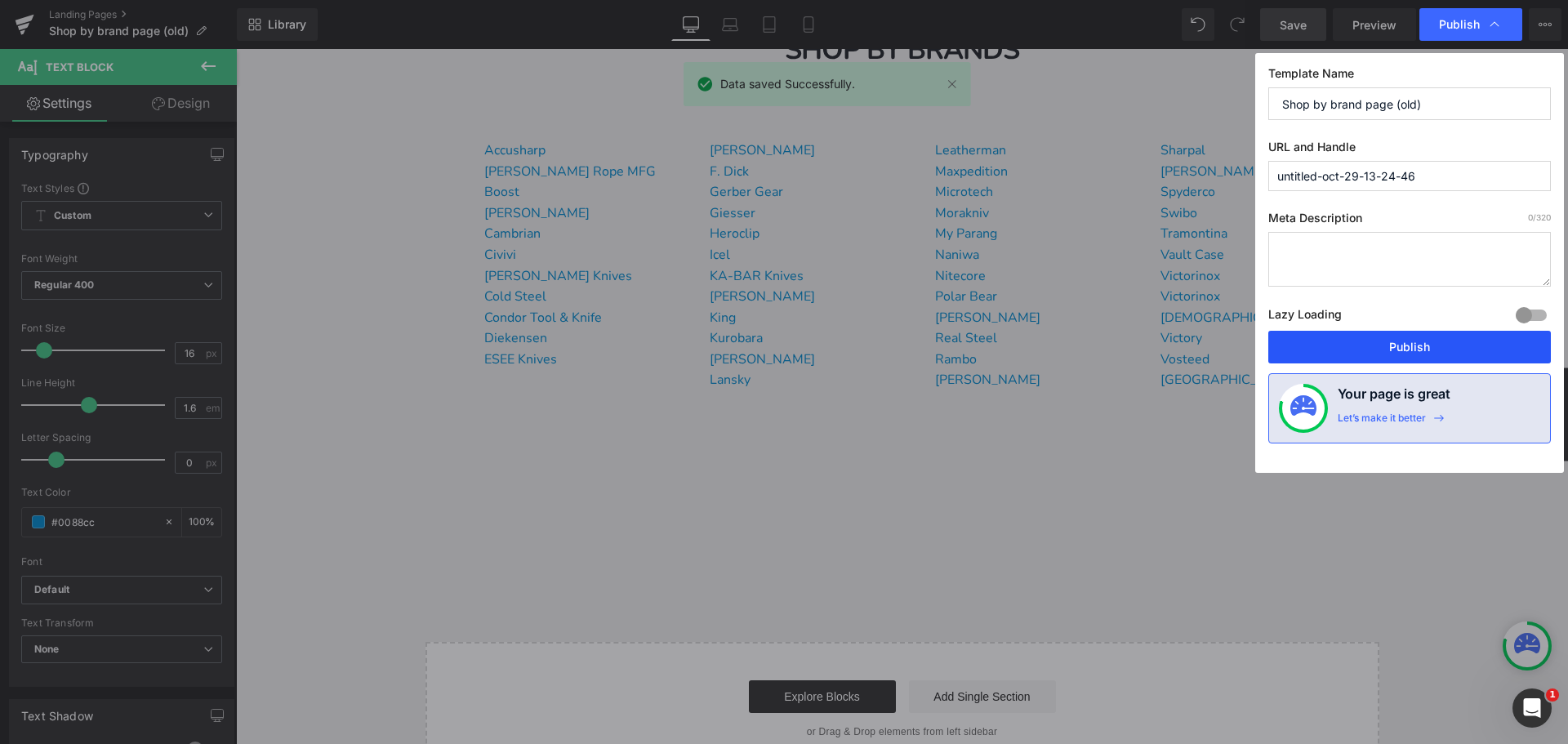
click at [1428, 345] on button "Publish" at bounding box center [1409, 348] width 283 height 33
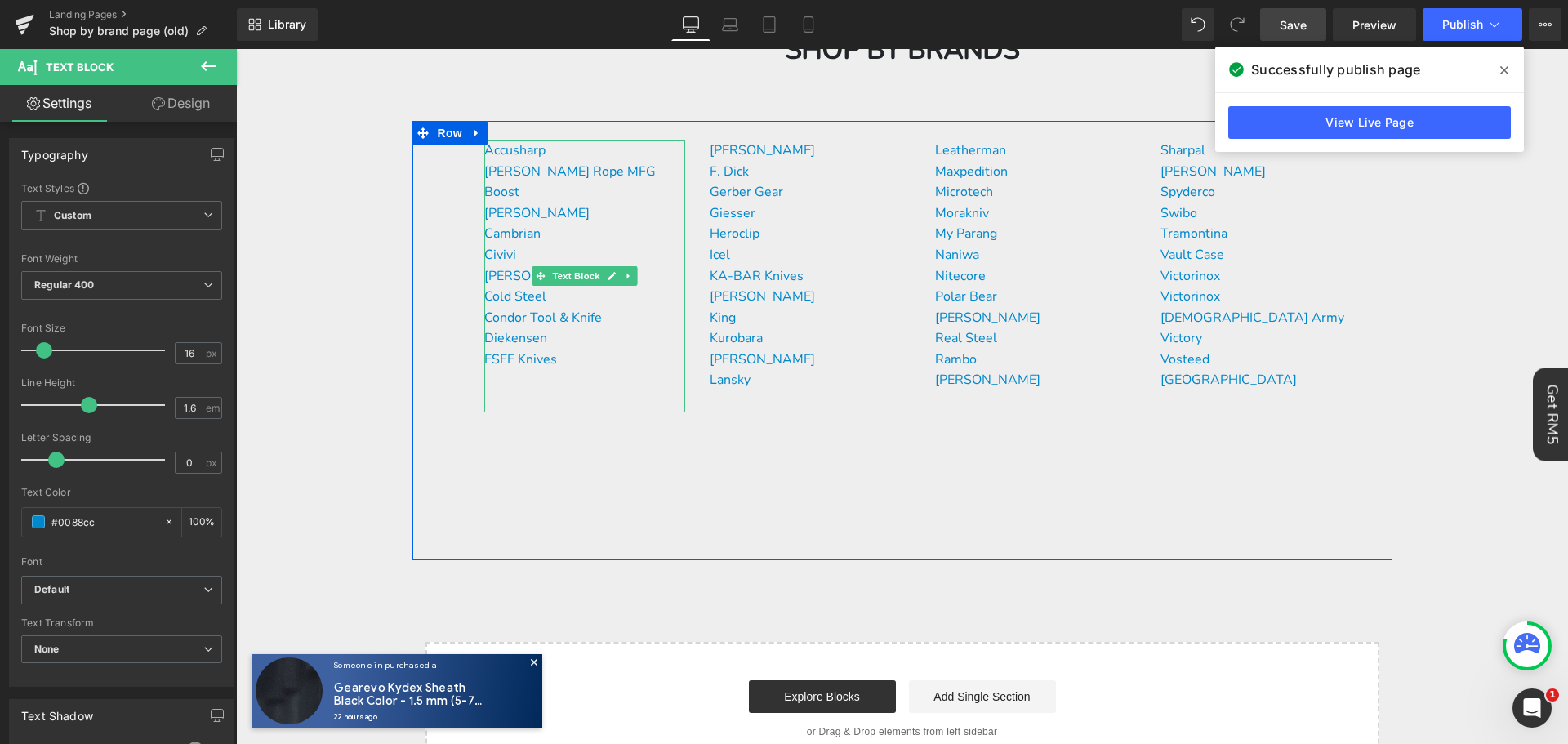
click at [557, 383] on div "Accusharp [PERSON_NAME] Rope MFG Boost Buck Knives Cambrian Civivi [PERSON_NAME…" at bounding box center [584, 277] width 201 height 272
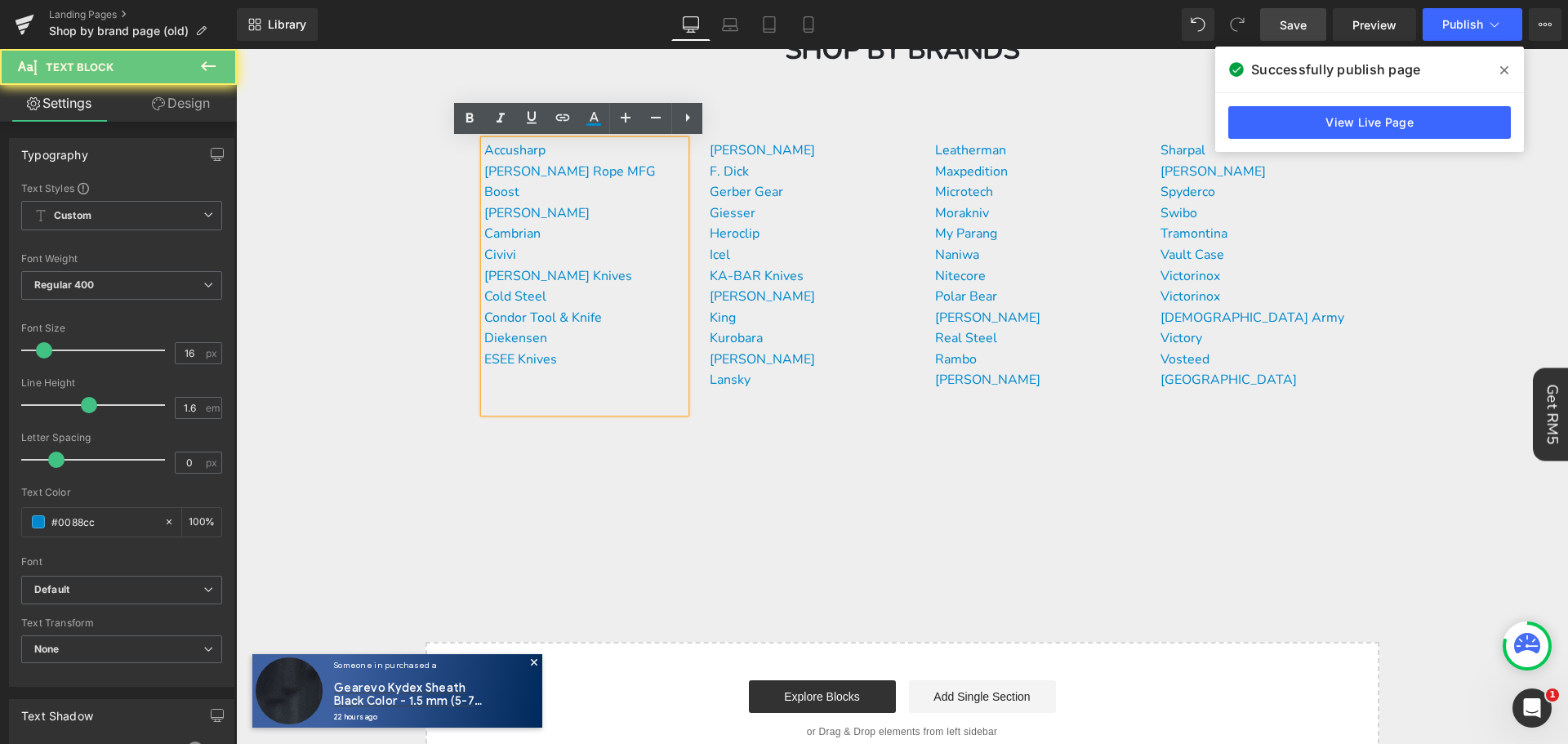
click at [594, 364] on p "ESEE Knives" at bounding box center [584, 360] width 201 height 21
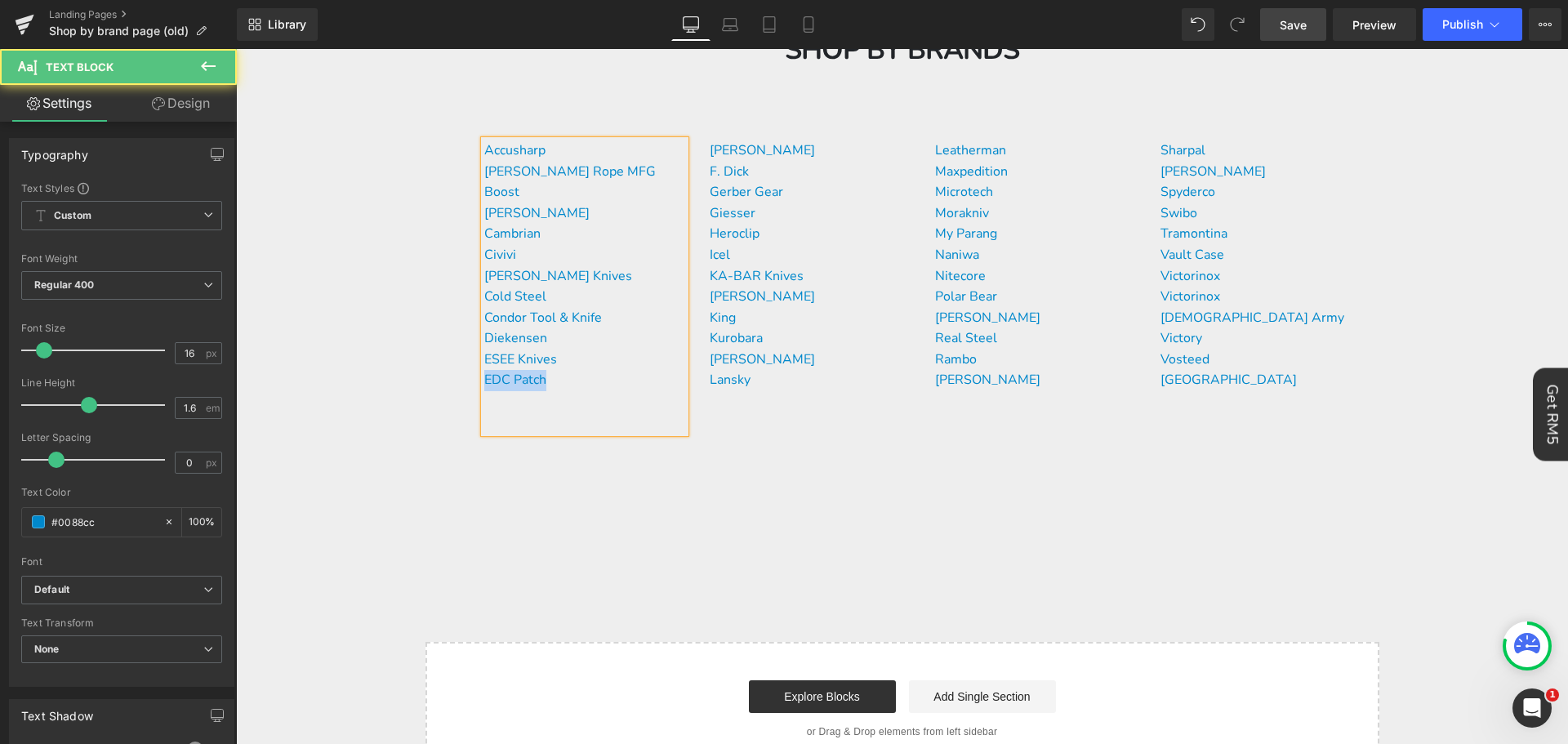
drag, startPoint x: 584, startPoint y: 390, endPoint x: 479, endPoint y: 384, distance: 105.2
click at [484, 384] on p "EDC Patch" at bounding box center [584, 381] width 201 height 21
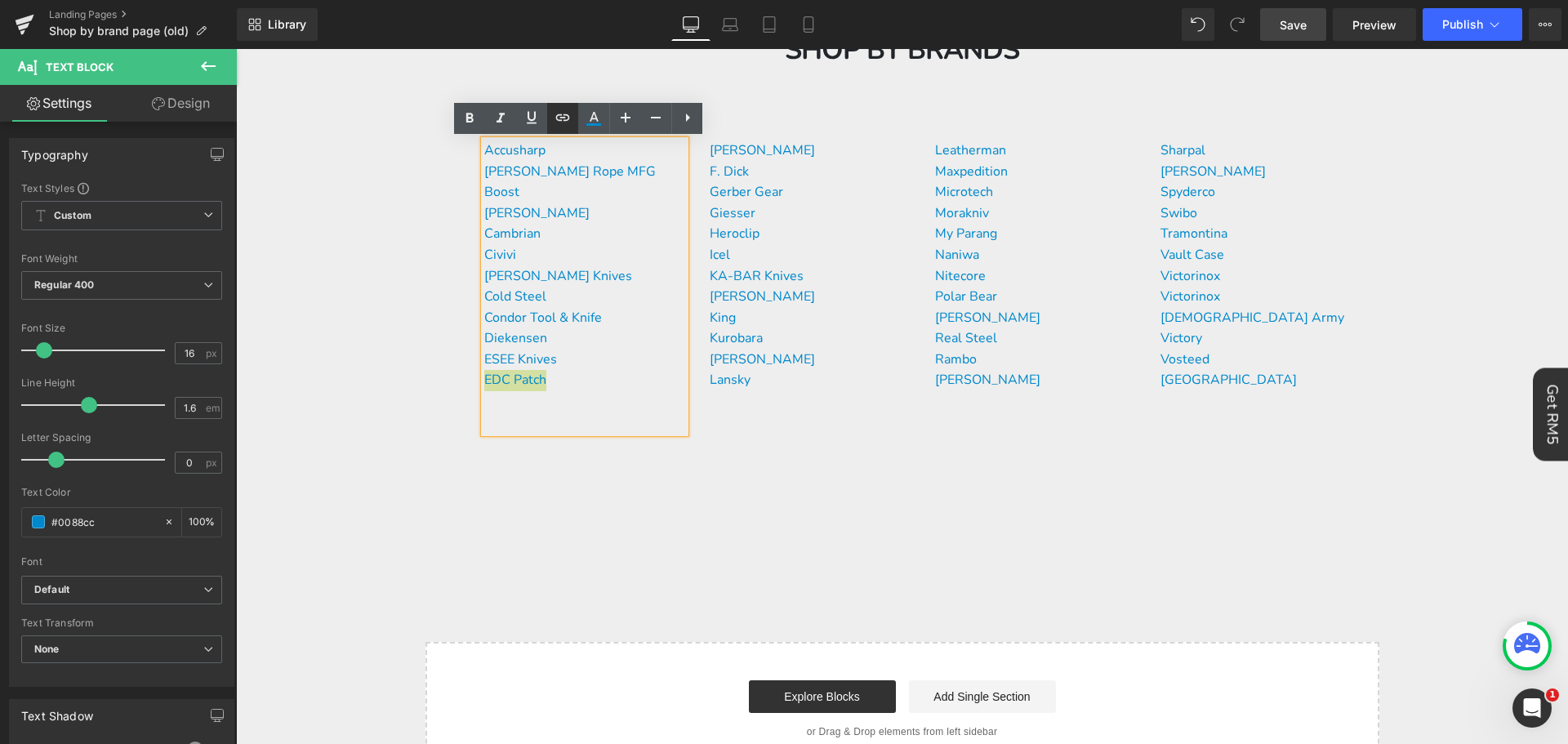
click at [573, 124] on link at bounding box center [563, 118] width 31 height 31
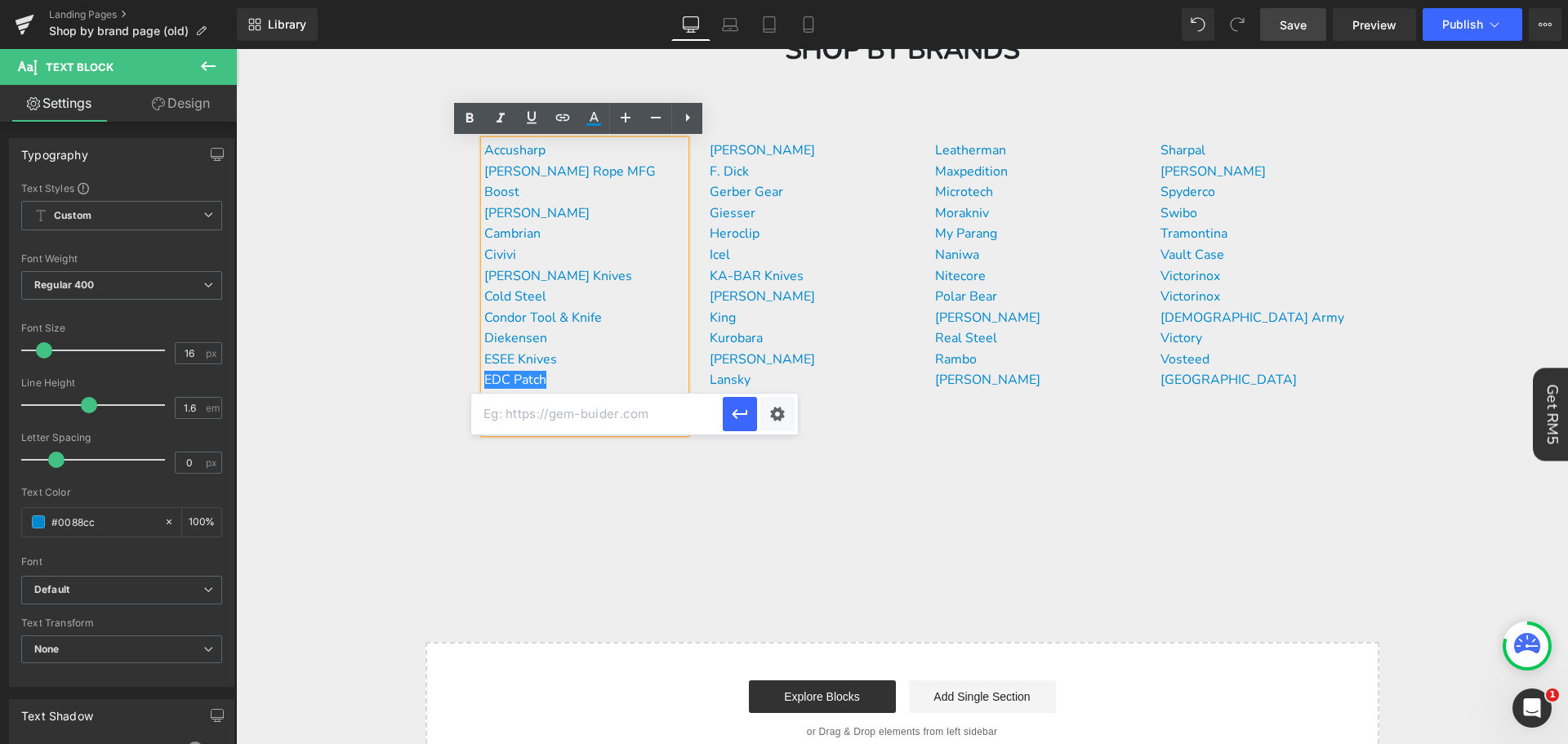
click at [596, 410] on input "text" at bounding box center [596, 414] width 251 height 41
paste input "[URL][DOMAIN_NAME]"
type input "[URL][DOMAIN_NAME]"
click at [741, 414] on icon "button" at bounding box center [740, 415] width 16 height 10
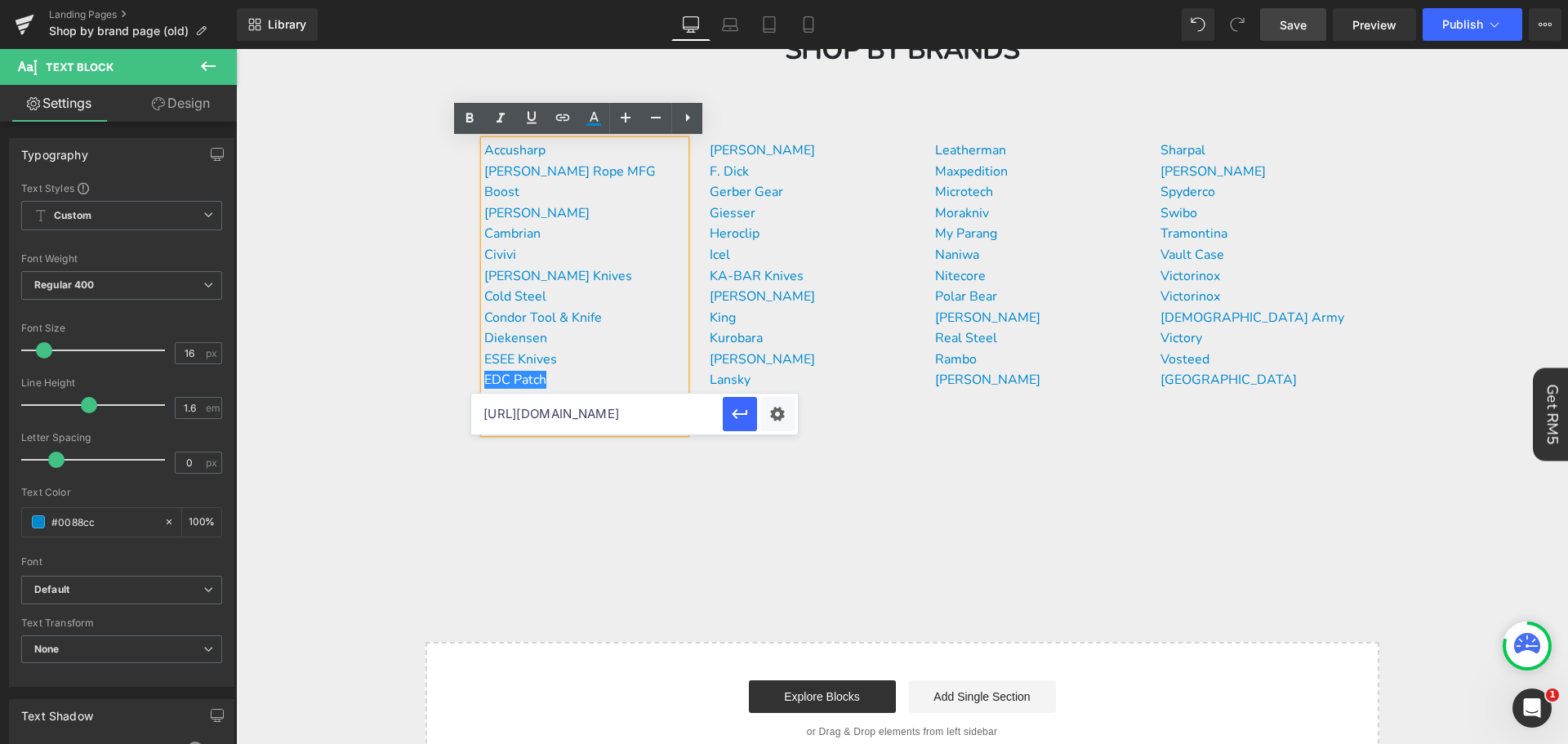
scroll to position [0, 0]
drag, startPoint x: 629, startPoint y: 432, endPoint x: 640, endPoint y: 362, distance: 70.9
click at [626, 430] on div "Accusharp [PERSON_NAME] Rope MFG Boost Buck Knives Cambrian Civivi [PERSON_NAME…" at bounding box center [584, 287] width 201 height 292
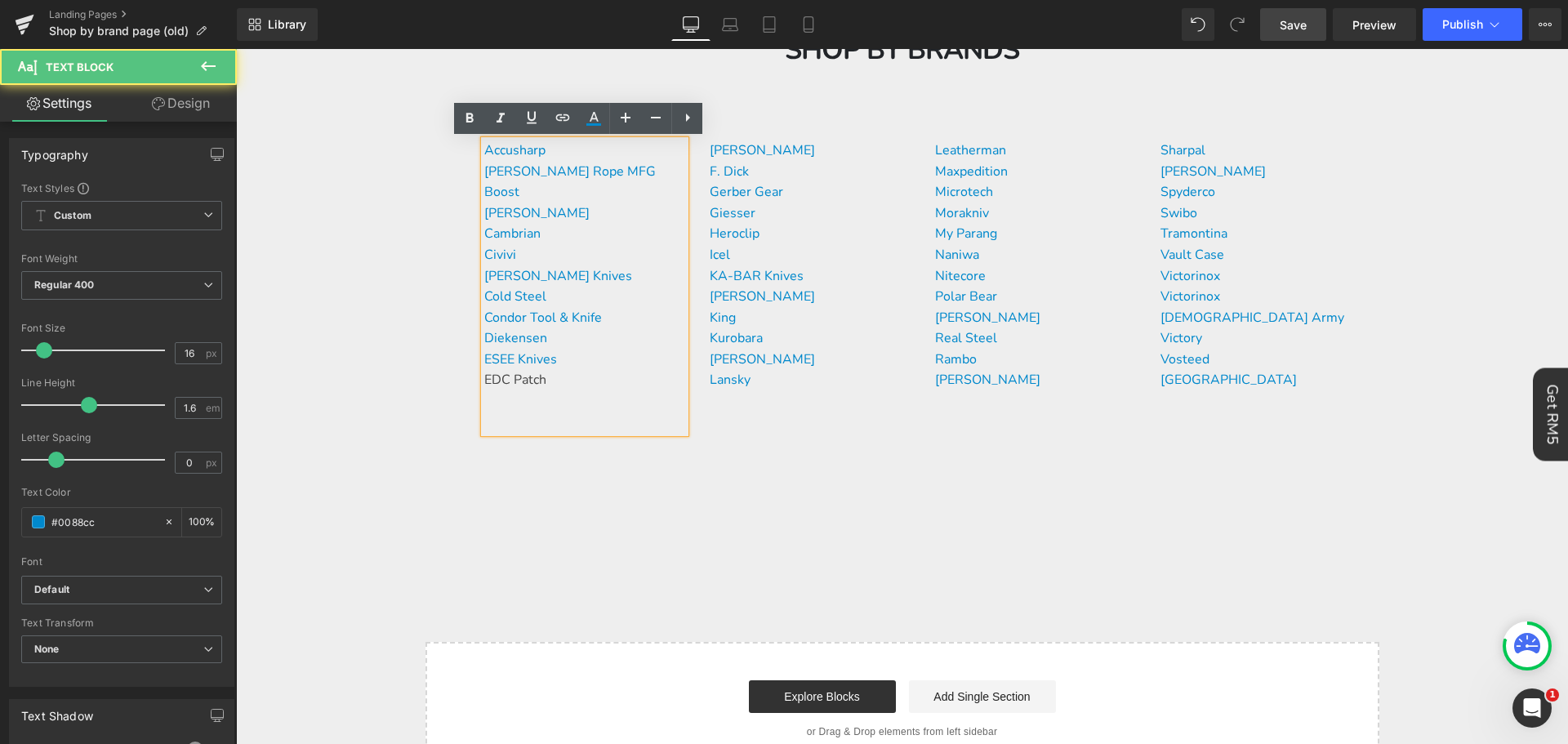
click at [640, 353] on p "ESEE Knives" at bounding box center [584, 360] width 201 height 21
click at [598, 126] on icon at bounding box center [593, 118] width 19 height 19
type input "100"
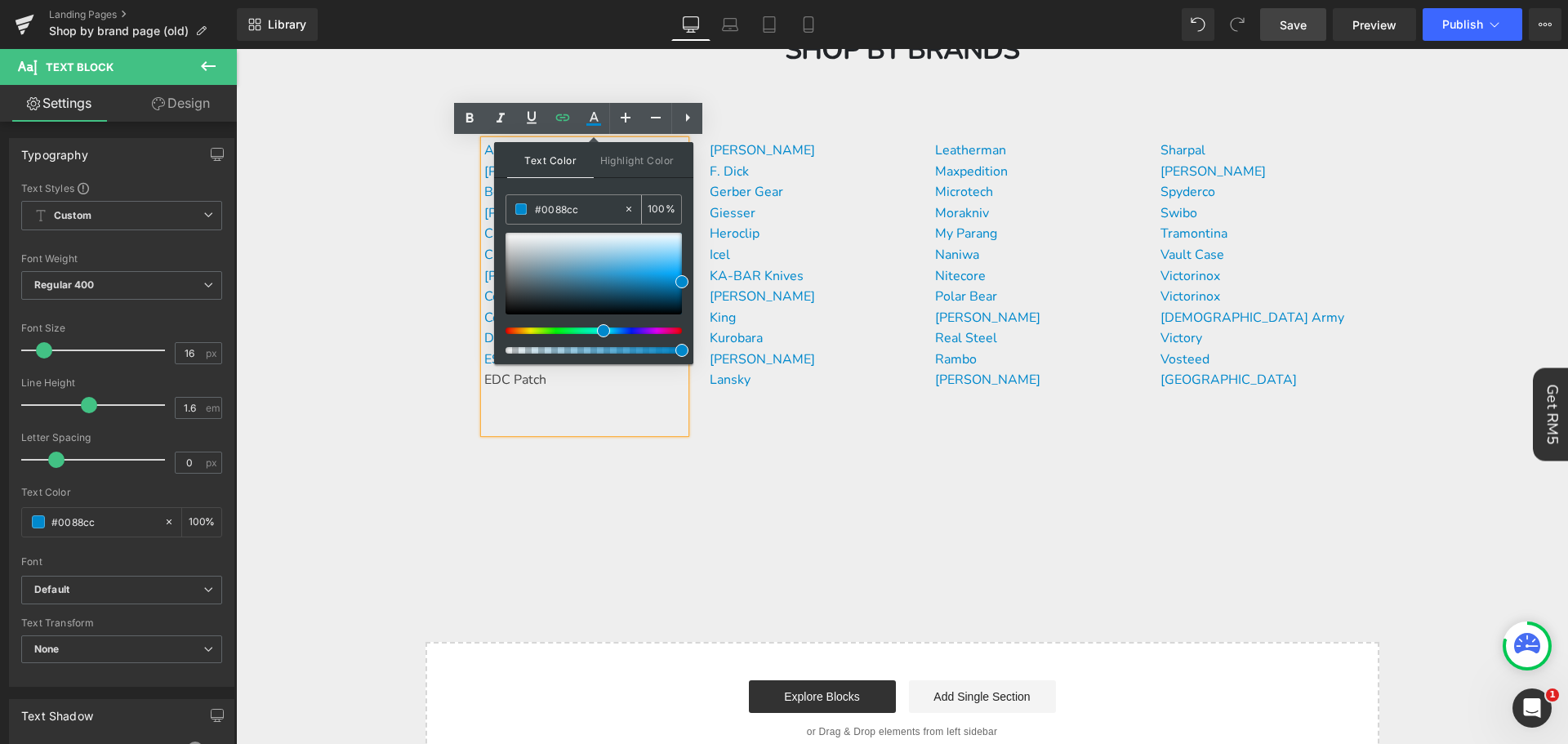
click at [615, 203] on input "#0088cc" at bounding box center [579, 209] width 88 height 18
click at [619, 429] on div "Accusharp [PERSON_NAME] Rope MFG Boost Buck Knives Cambrian Civivi [PERSON_NAME…" at bounding box center [584, 287] width 201 height 292
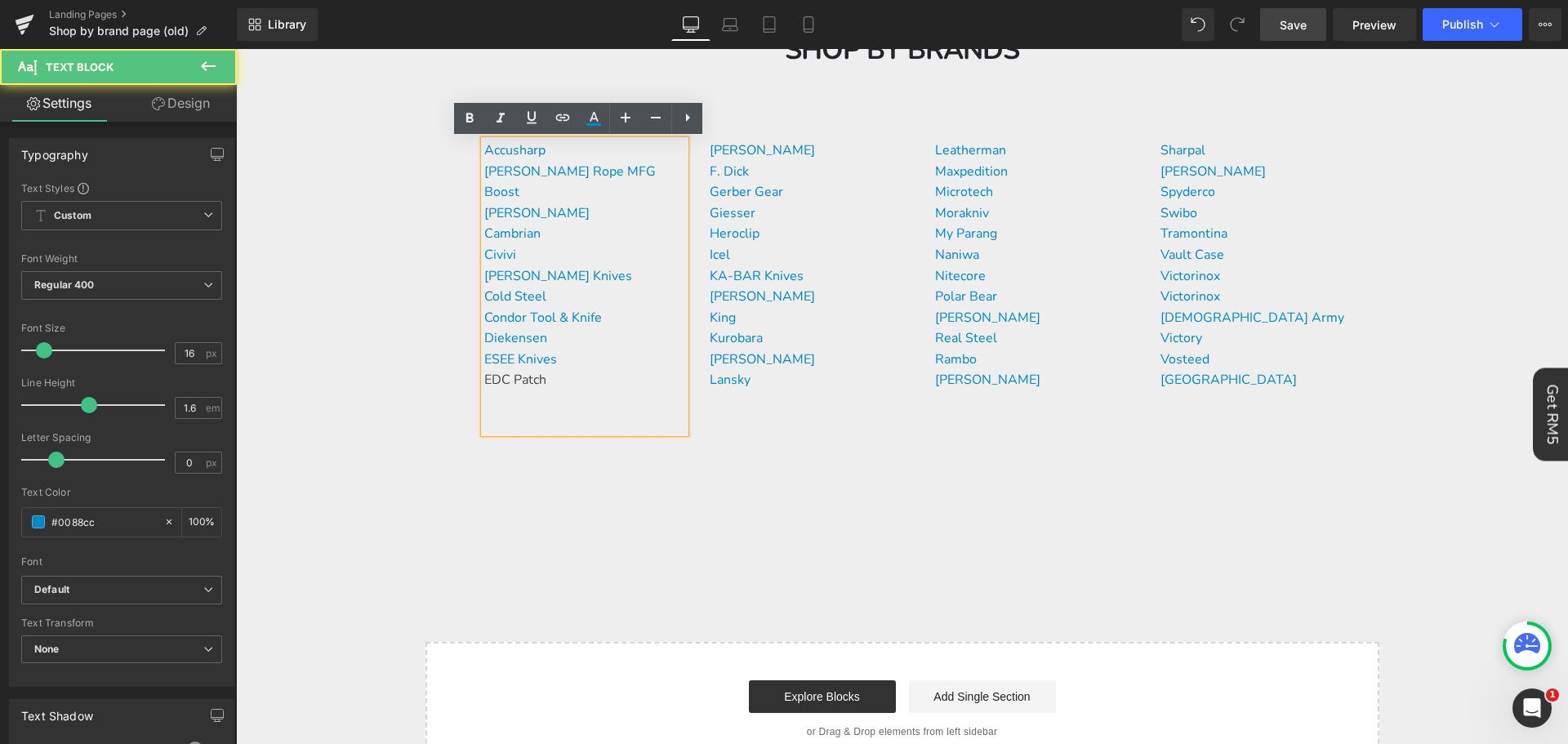
click at [602, 379] on p "EDC Patch" at bounding box center [584, 381] width 201 height 21
drag, startPoint x: 594, startPoint y: 126, endPoint x: 356, endPoint y: 85, distance: 241.5
click at [594, 126] on icon at bounding box center [593, 118] width 19 height 19
type input "#444444"
type input "100"
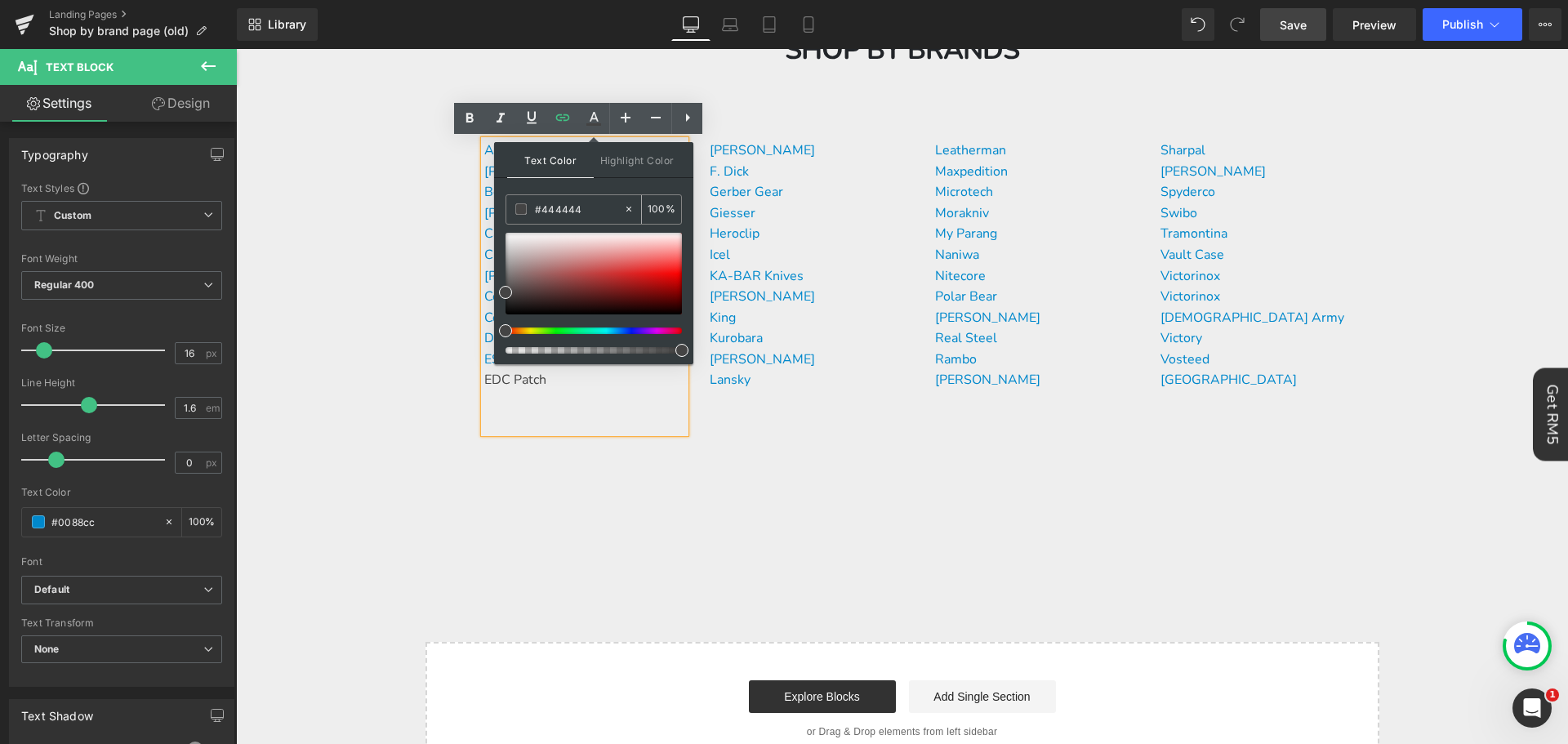
click at [584, 214] on input "#444444" at bounding box center [579, 209] width 88 height 18
paste input "0088cc"
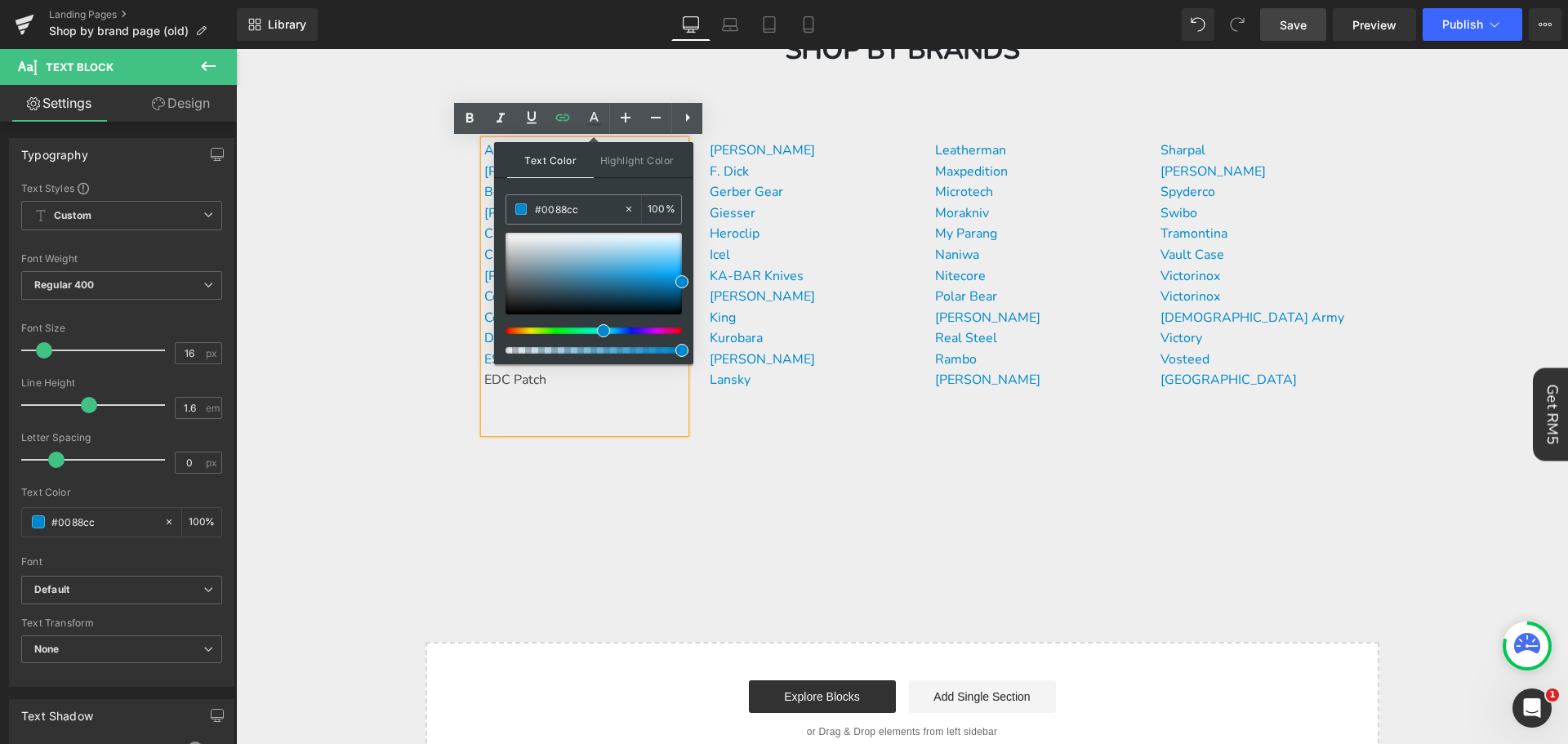
type input "#0088cc"
click at [682, 282] on span at bounding box center [682, 281] width 13 height 13
click at [602, 389] on p "EDC Patch" at bounding box center [584, 381] width 201 height 21
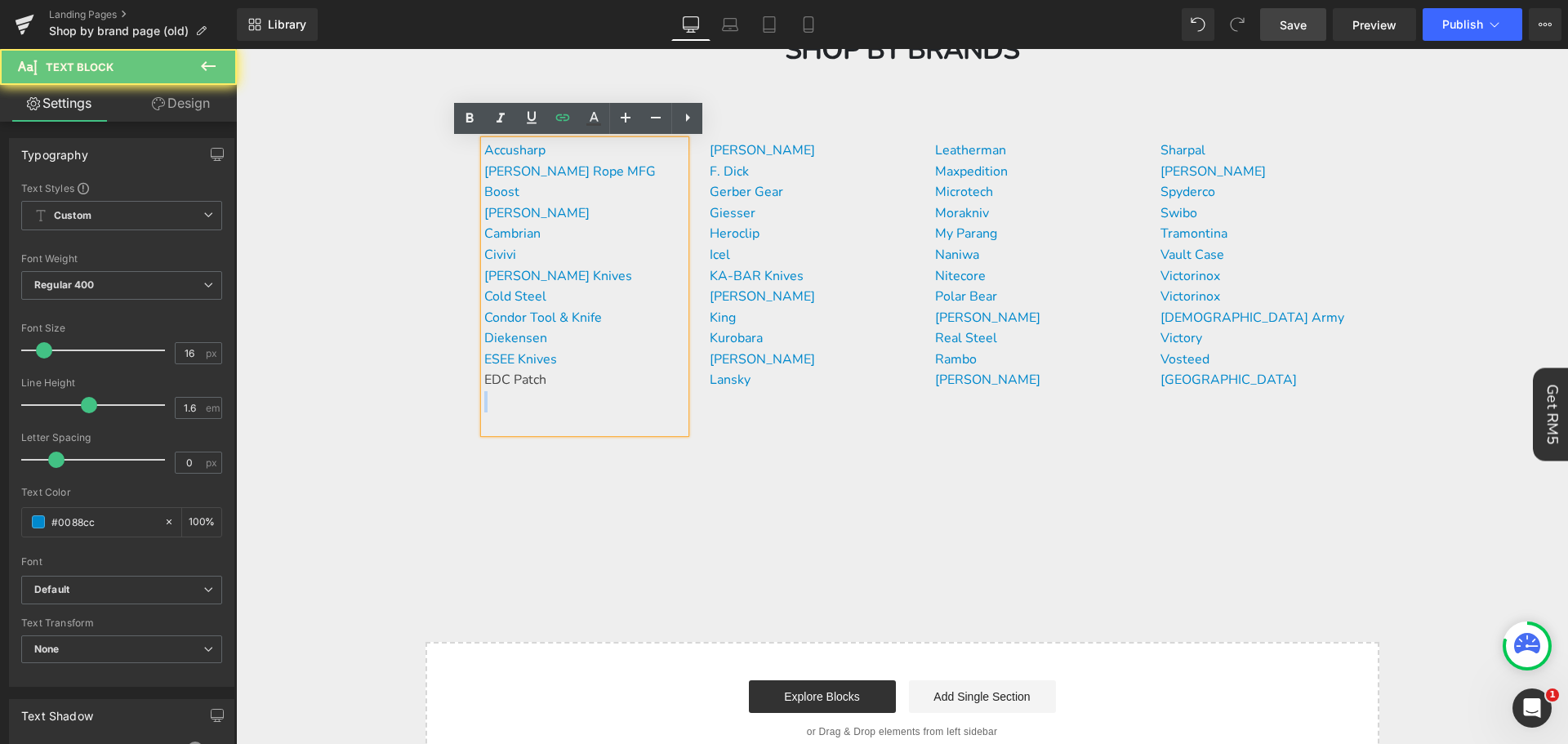
drag, startPoint x: 590, startPoint y: 383, endPoint x: 476, endPoint y: 374, distance: 114.4
click at [484, 374] on div "Accusharp [PERSON_NAME] Rope MFG Boost Buck Knives Cambrian Civivi [PERSON_NAME…" at bounding box center [584, 287] width 201 height 292
click at [555, 380] on p "EDC Patch" at bounding box center [584, 381] width 201 height 21
click at [587, 393] on div "Accusharp [PERSON_NAME] Rope MFG Boost Buck Knives Cambrian Civivi [PERSON_NAME…" at bounding box center [584, 287] width 201 height 292
click at [587, 386] on p "EDC Patch" at bounding box center [584, 381] width 201 height 21
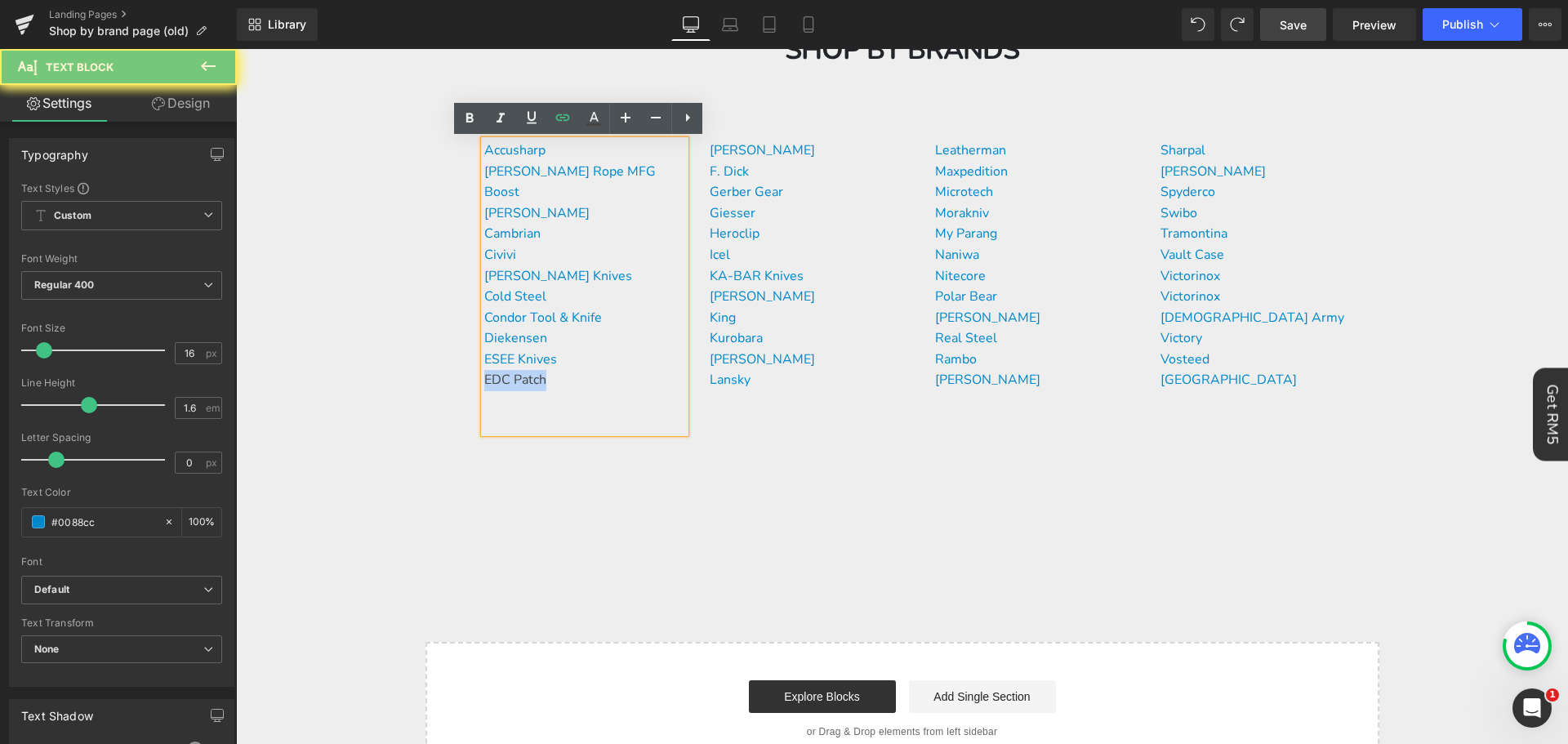
click at [588, 385] on p "EDC Patch" at bounding box center [584, 381] width 201 height 21
click at [597, 378] on p "EDC Patch" at bounding box center [584, 381] width 201 height 21
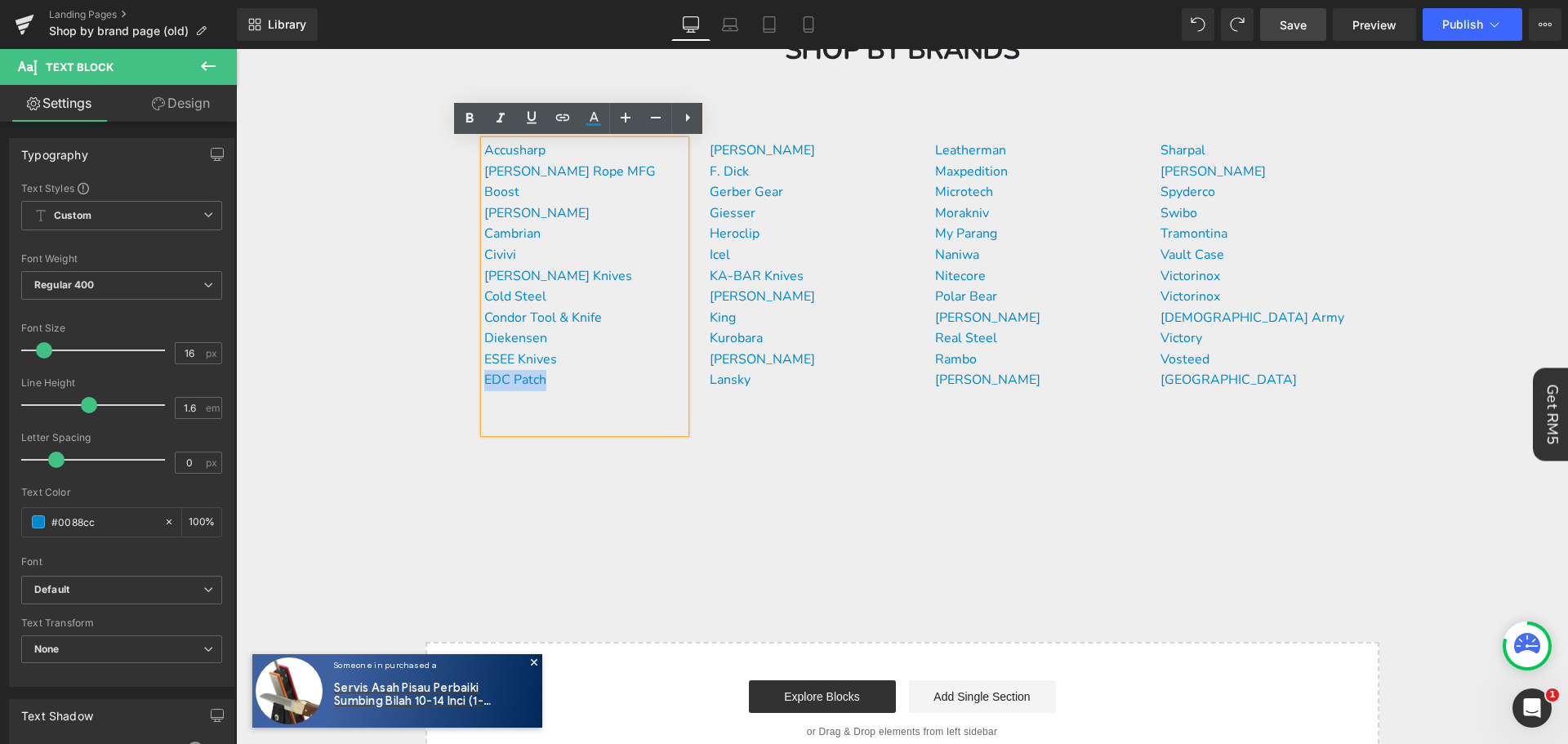
drag, startPoint x: 560, startPoint y: 383, endPoint x: 479, endPoint y: 376, distance: 81.3
click at [484, 376] on p "EDC Patch" at bounding box center [584, 381] width 201 height 21
click at [558, 116] on icon at bounding box center [563, 118] width 14 height 7
click at [668, 420] on input "text" at bounding box center [596, 414] width 251 height 41
paste input "#0088cc"
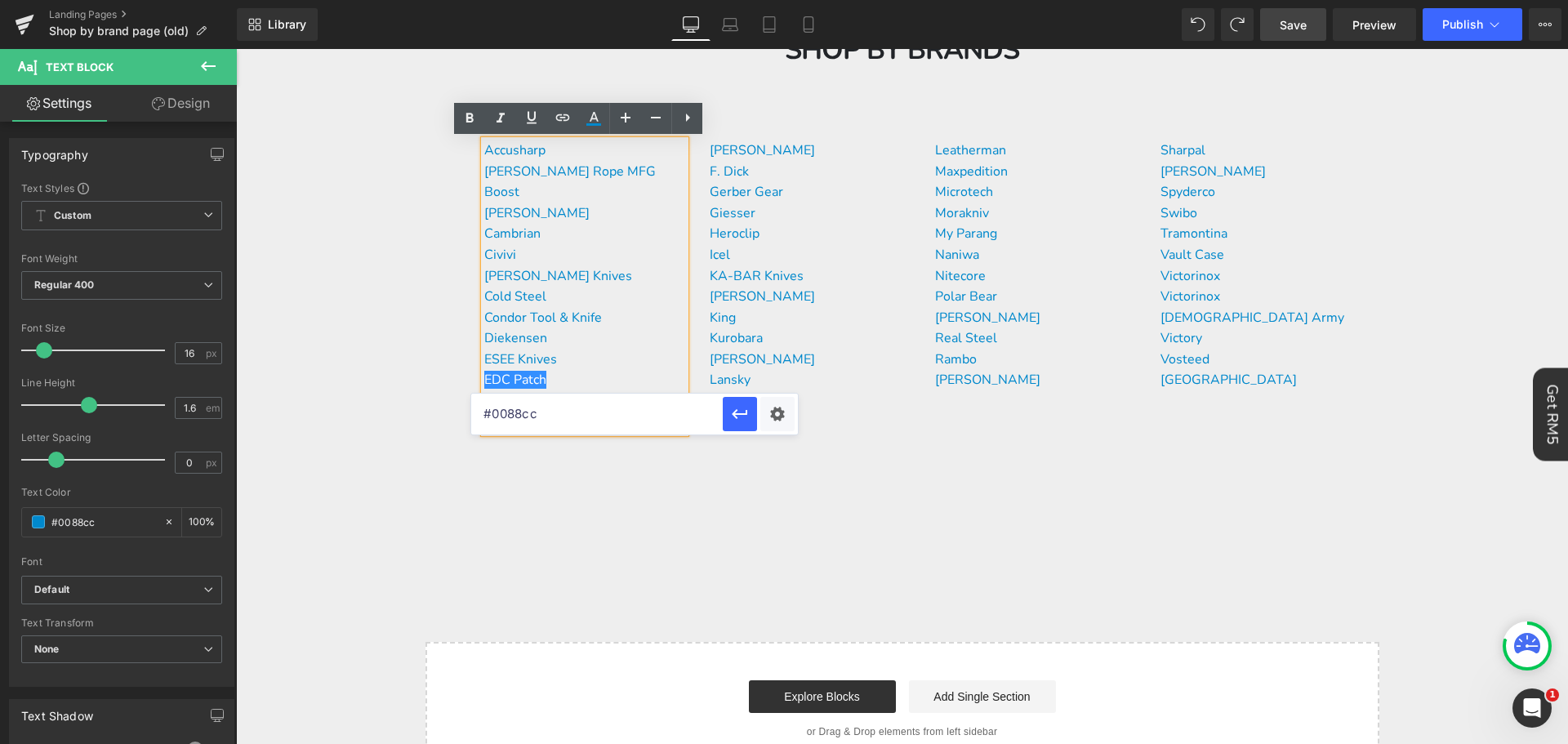
click at [596, 423] on input "#0088cc" at bounding box center [596, 414] width 251 height 41
paste input "[URL][DOMAIN_NAME]"
type input "[URL][DOMAIN_NAME]"
click at [738, 415] on icon "button" at bounding box center [740, 415] width 16 height 10
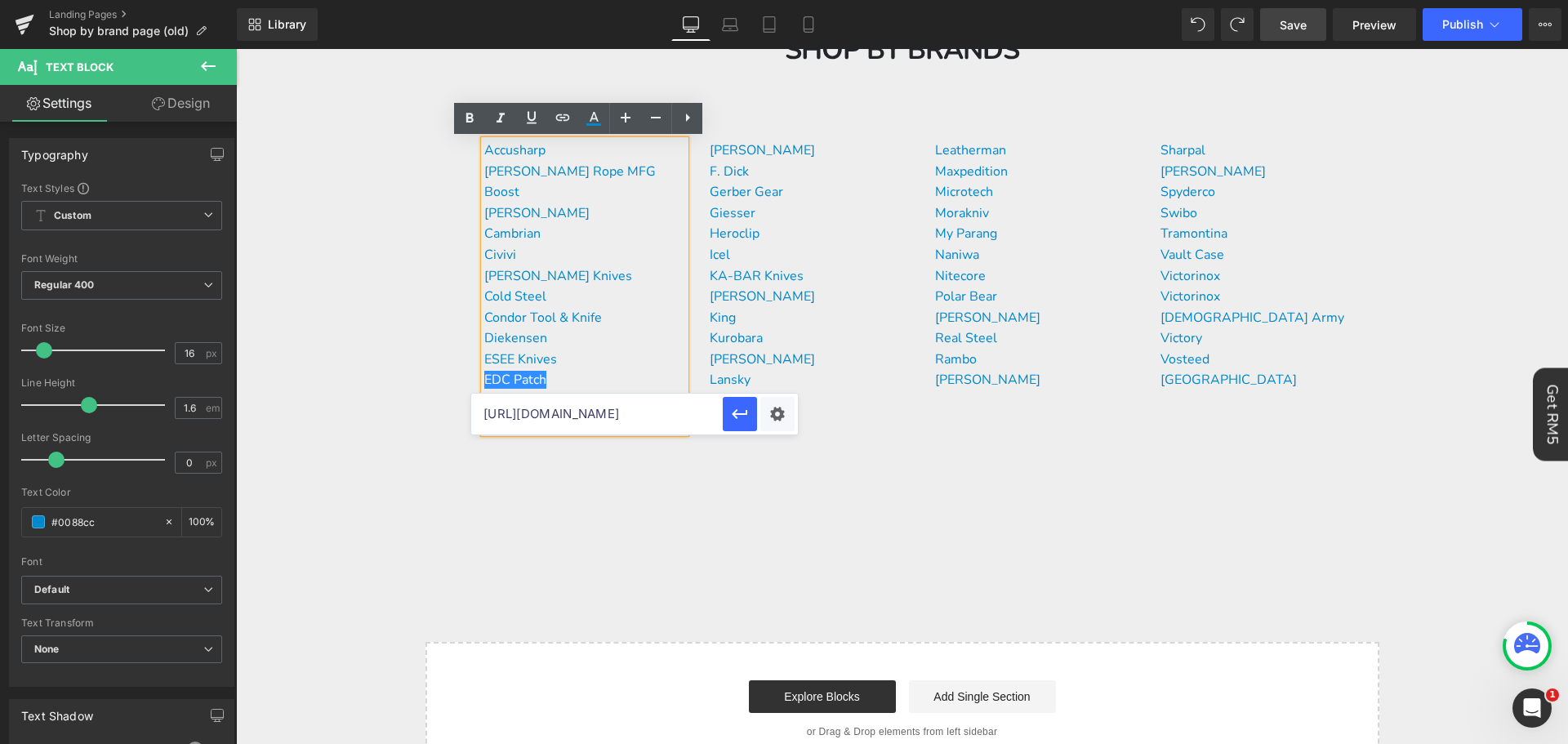
scroll to position [0, 0]
click at [574, 429] on div at bounding box center [584, 431] width 201 height 4
click at [567, 363] on p "ESEE Knives" at bounding box center [584, 360] width 201 height 21
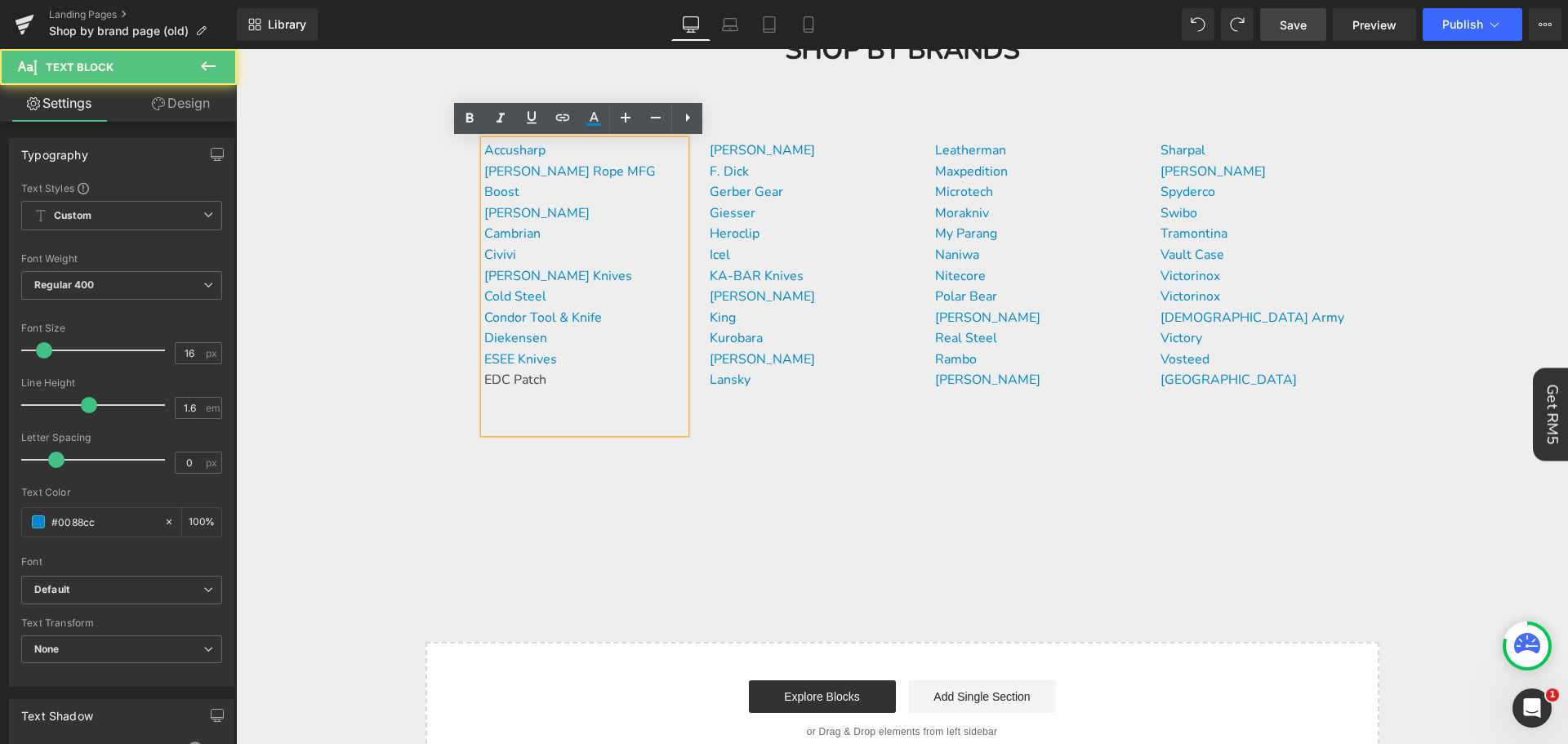
click at [573, 359] on p "ESEE Knives" at bounding box center [584, 360] width 201 height 21
click at [597, 115] on icon at bounding box center [593, 118] width 19 height 19
type input "100"
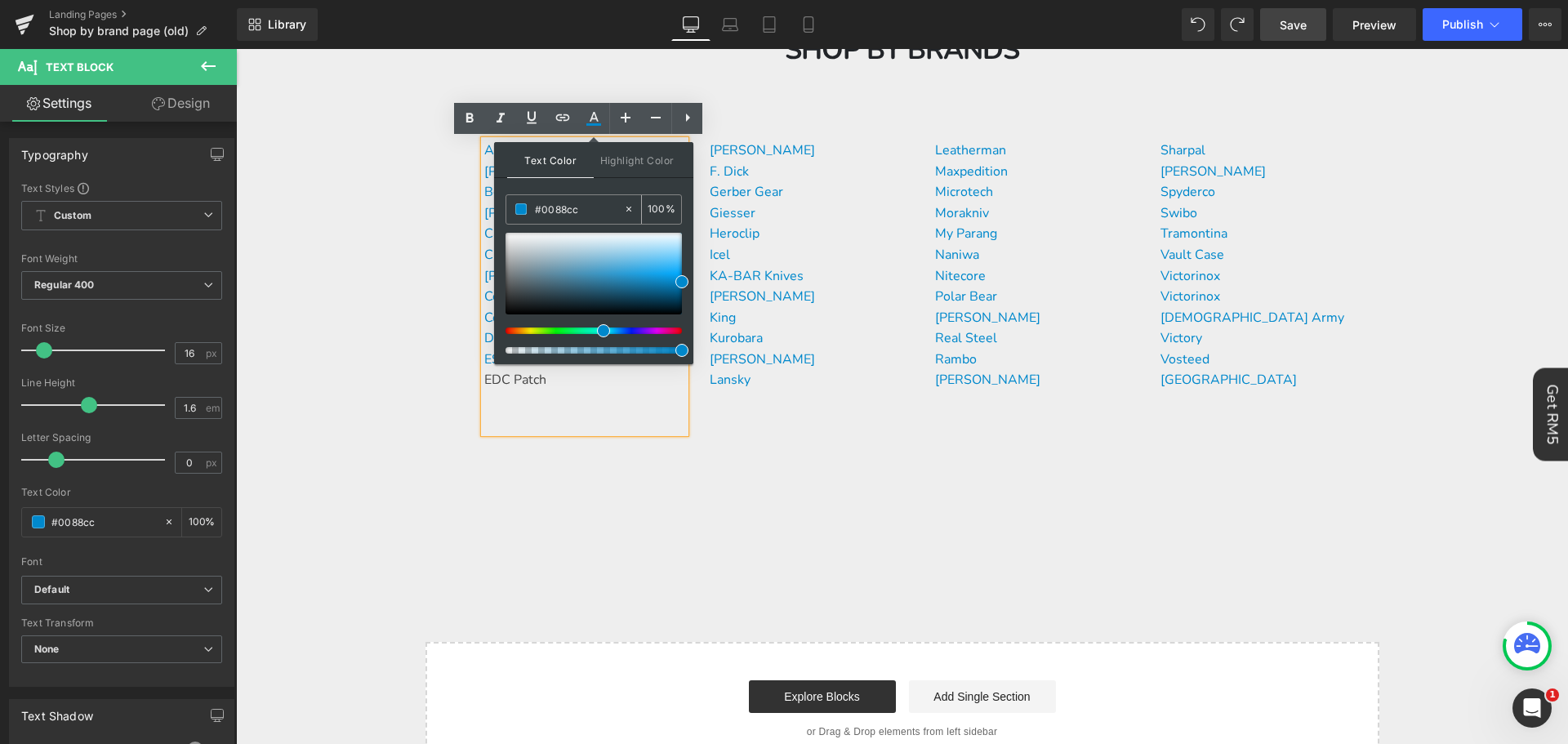
click at [588, 206] on input "#0088cc" at bounding box center [579, 209] width 88 height 18
click at [663, 399] on div "Accusharp [PERSON_NAME] Rope MFG Boost Buck Knives Cambrian Civivi [PERSON_NAME…" at bounding box center [584, 287] width 201 height 292
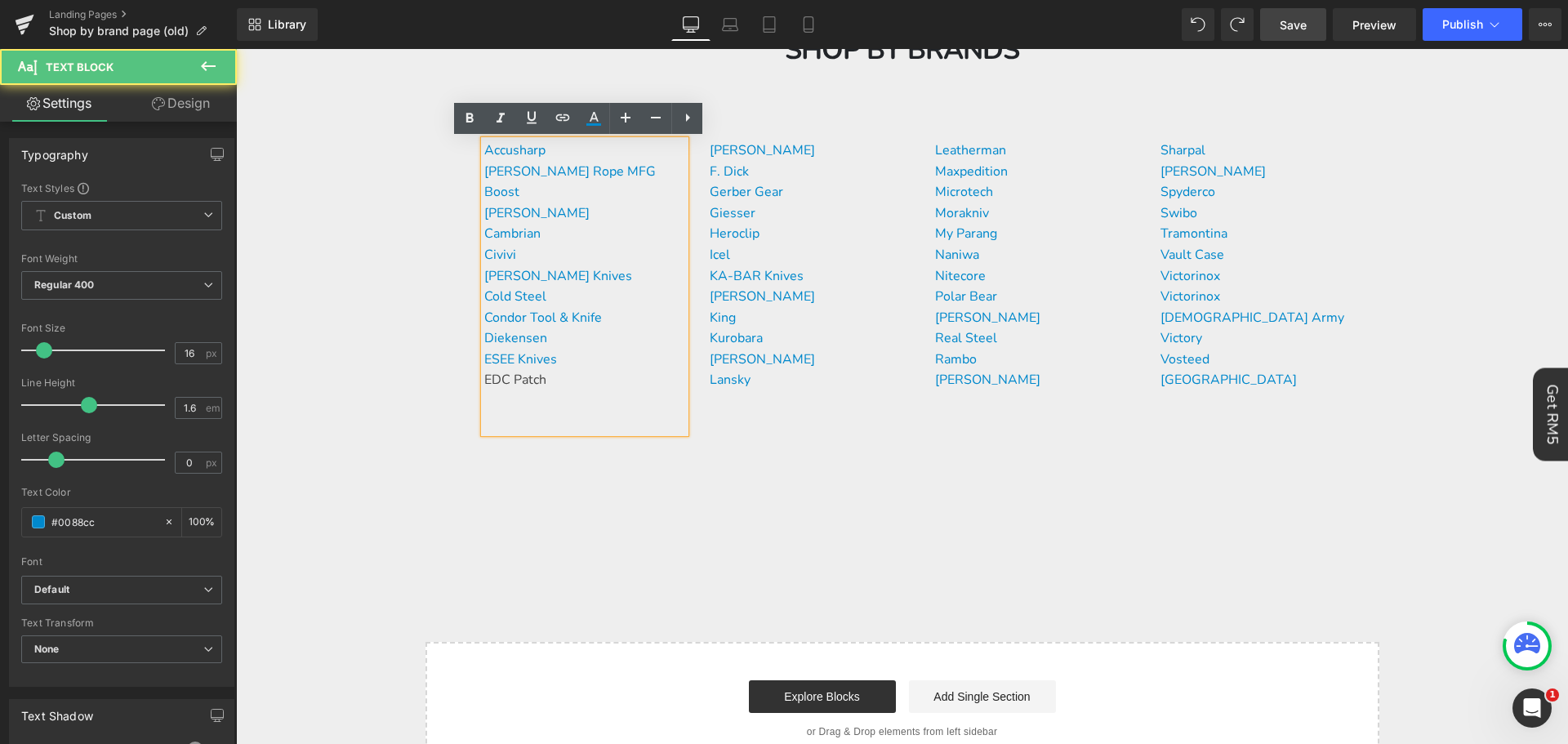
click at [616, 388] on p "EDC Patch" at bounding box center [584, 381] width 201 height 21
click at [590, 131] on link at bounding box center [594, 118] width 31 height 31
type input "#444444"
type input "100"
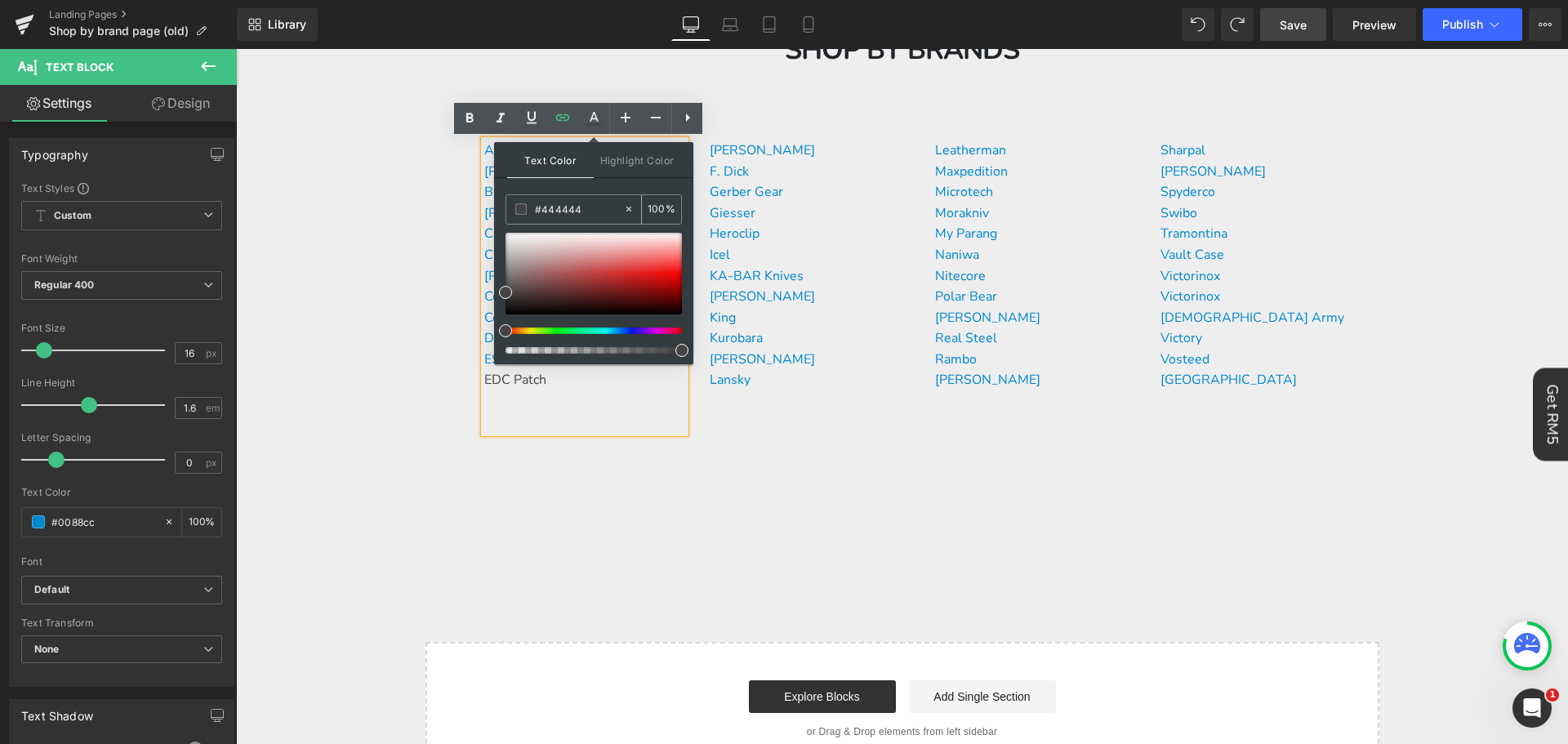
click at [592, 211] on input "#444444" at bounding box center [579, 209] width 88 height 18
paste input "0088cc"
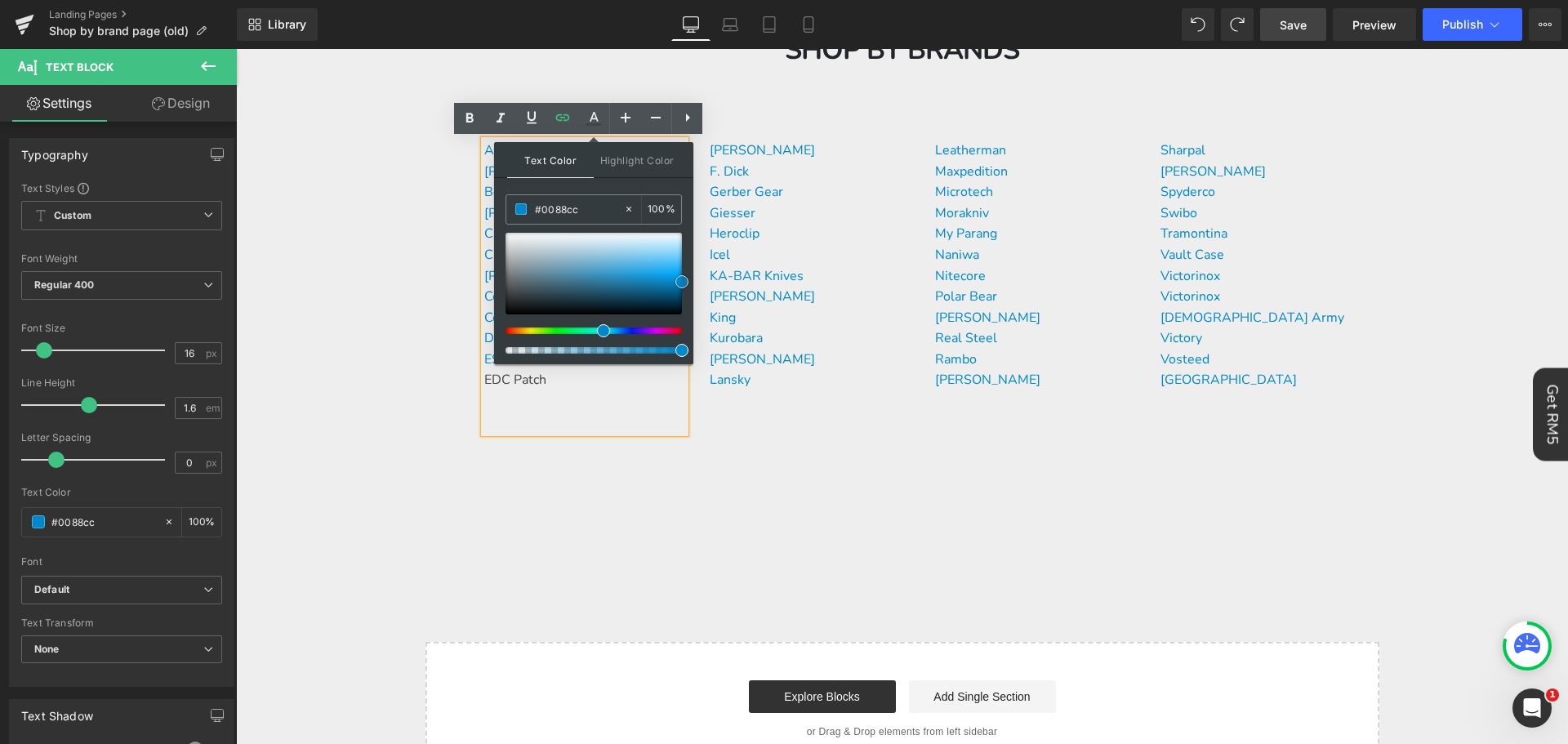
click at [683, 281] on span at bounding box center [682, 281] width 13 height 13
click at [584, 415] on div "Accusharp [PERSON_NAME] Rope MFG Boost Buck Knives Cambrian Civivi [PERSON_NAME…" at bounding box center [584, 287] width 201 height 292
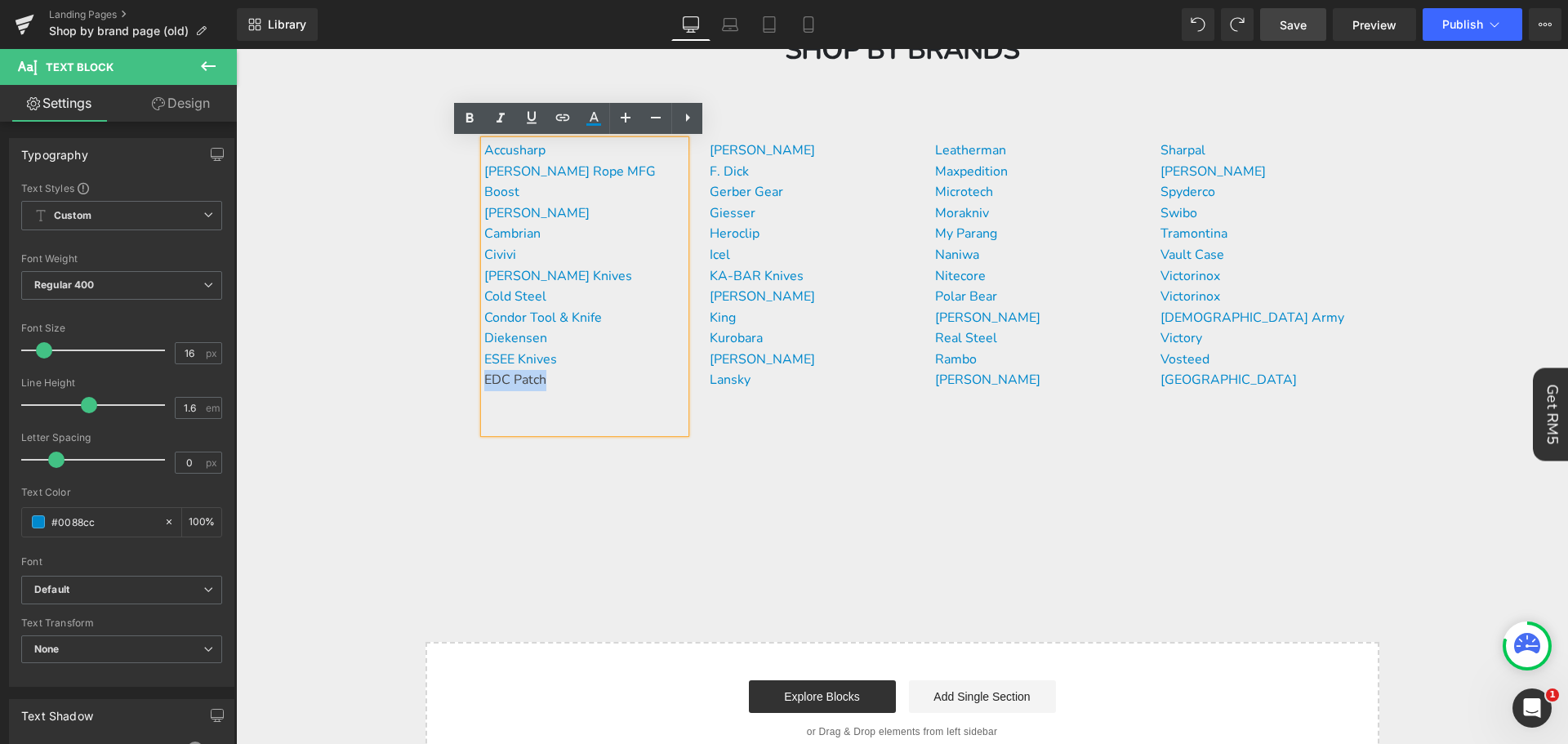
drag, startPoint x: 556, startPoint y: 377, endPoint x: 481, endPoint y: 370, distance: 75.3
click at [484, 370] on p "EDC Patch" at bounding box center [584, 381] width 201 height 21
click at [589, 117] on icon at bounding box center [593, 118] width 19 height 19
type input "#444444"
type input "100"
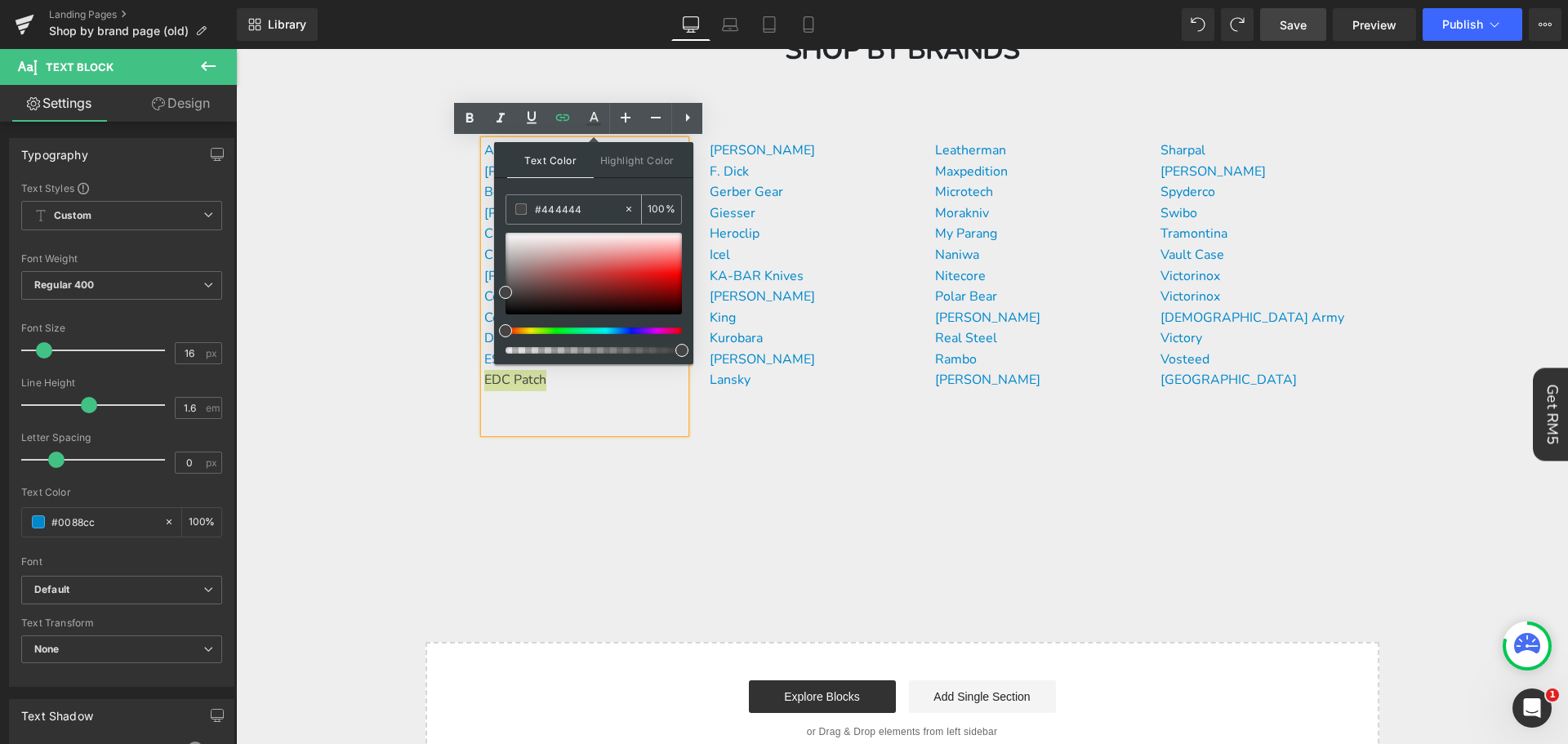
click at [590, 205] on input "#444444" at bounding box center [579, 209] width 88 height 18
paste input "0088cc"
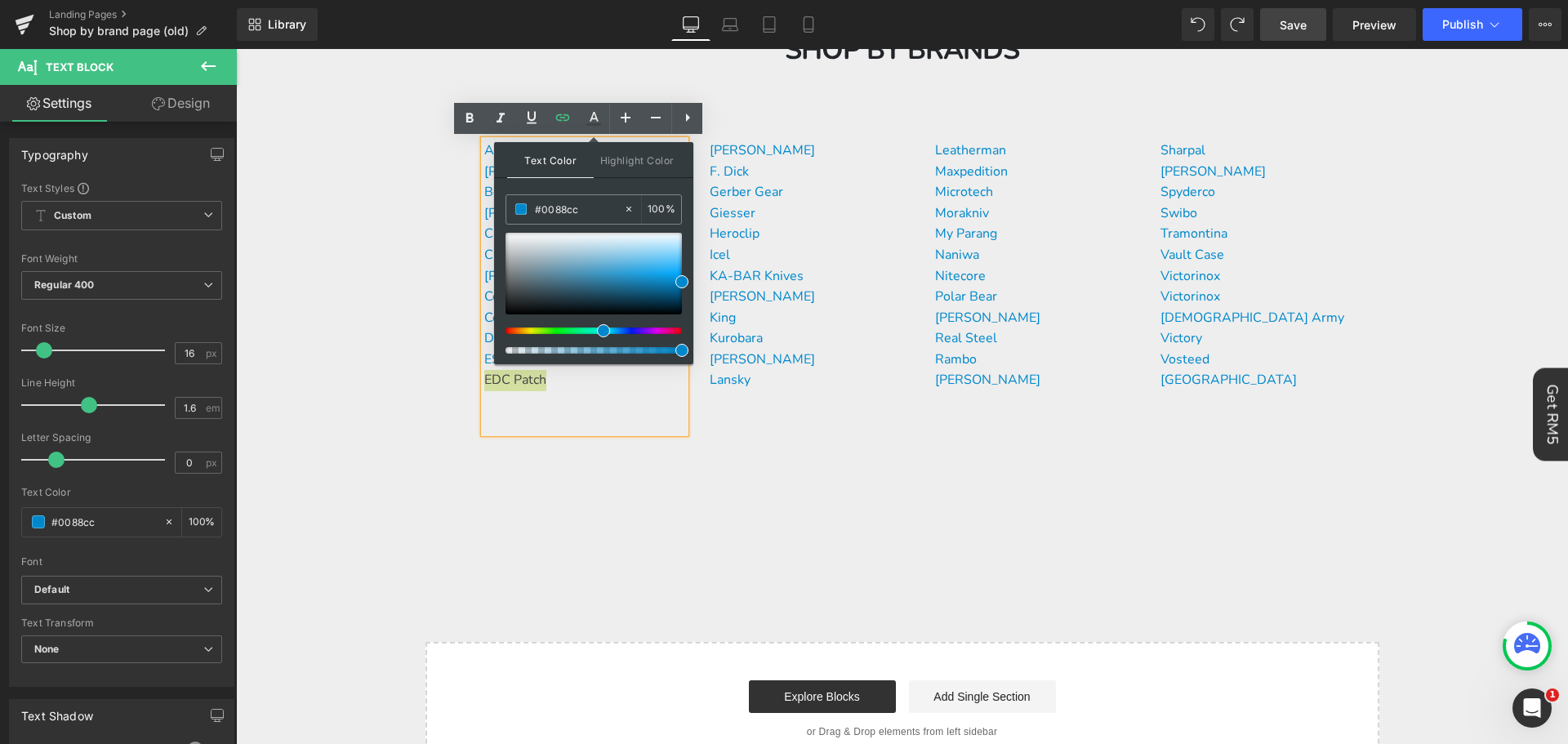
type input "#0088cc"
click at [686, 284] on span at bounding box center [682, 281] width 13 height 13
click at [651, 415] on div "Accusharp [PERSON_NAME] Rope MFG Boost Buck Knives Cambrian Civivi [PERSON_NAME…" at bounding box center [584, 287] width 201 height 292
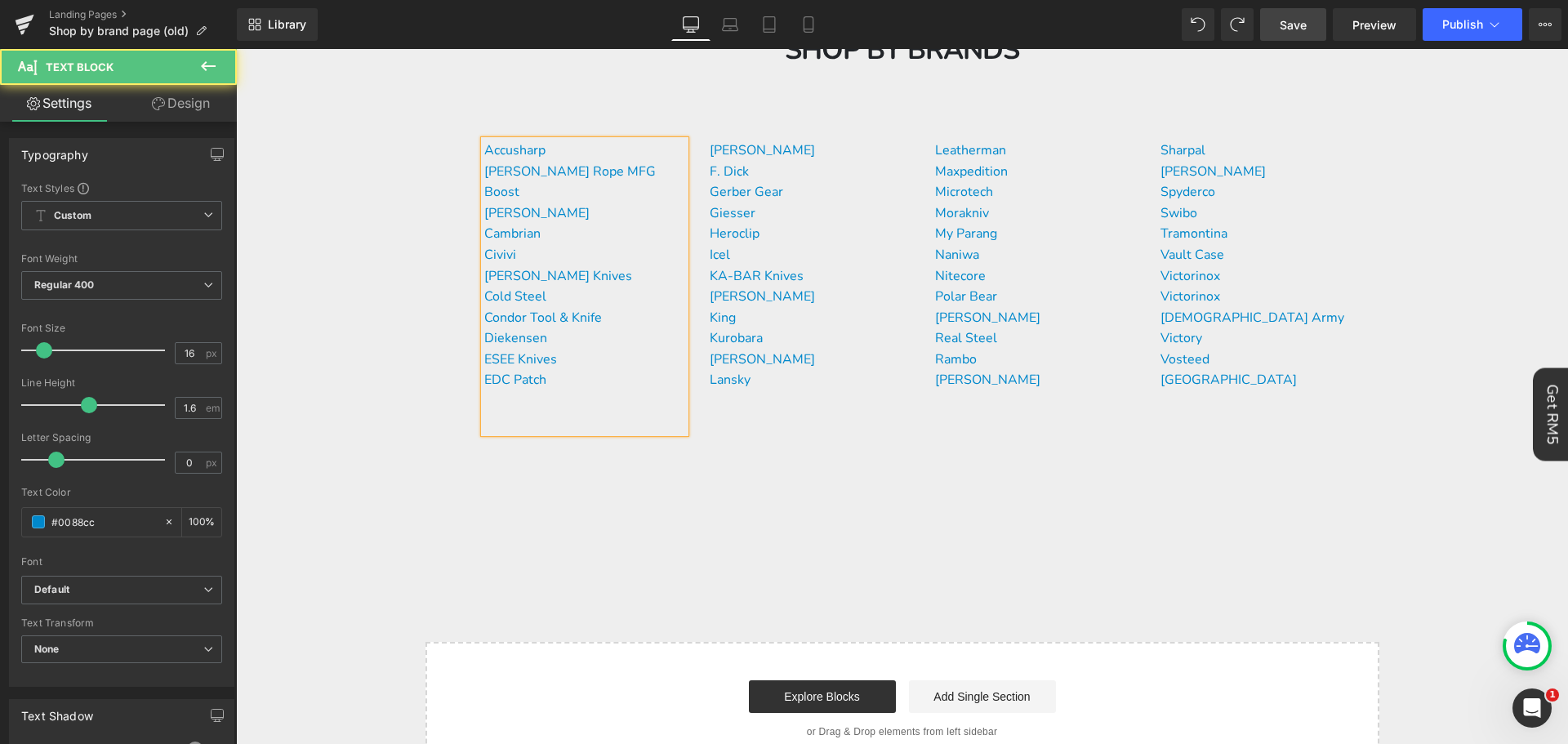
click at [1276, 30] on link "Save" at bounding box center [1293, 24] width 66 height 33
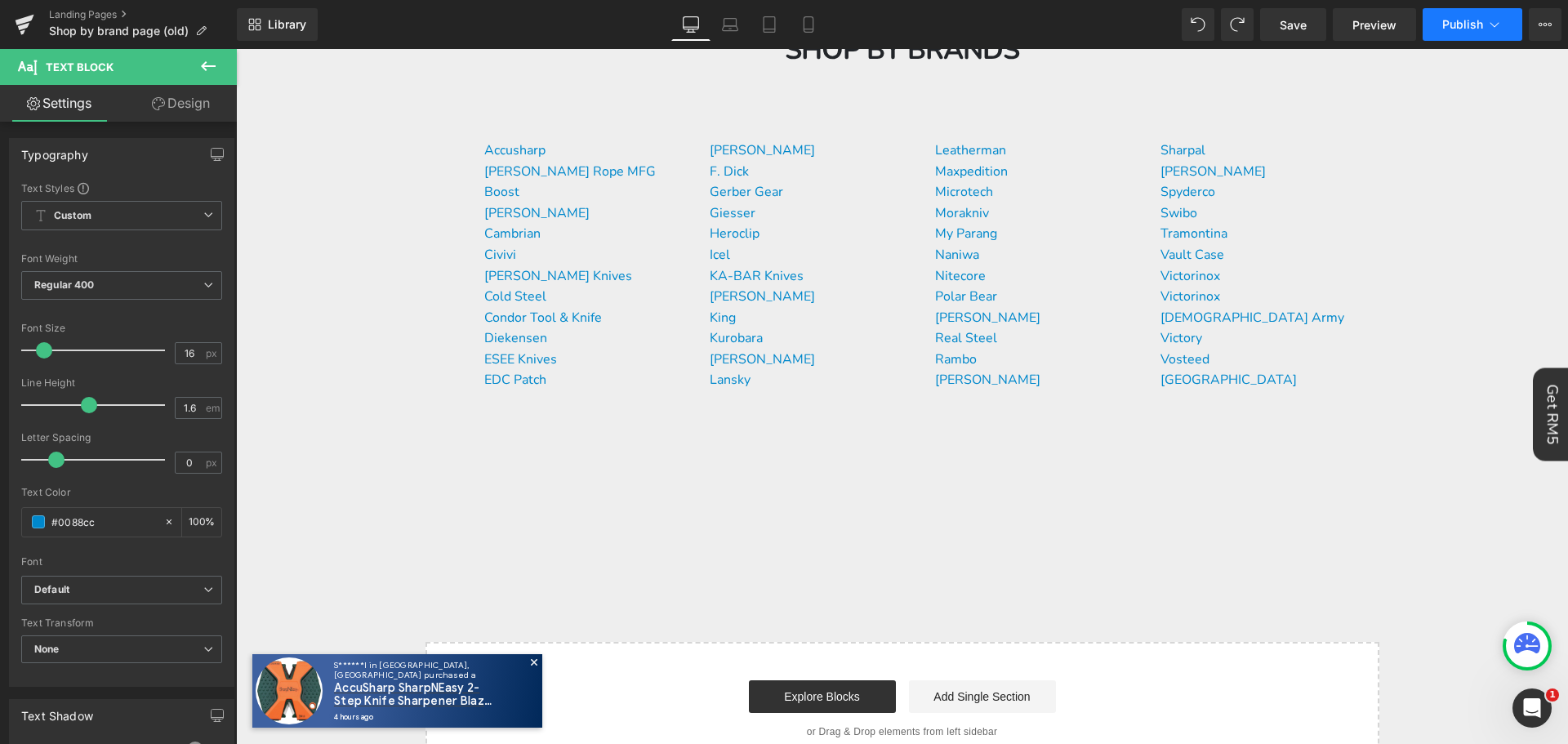
click at [1471, 36] on button "Publish" at bounding box center [1472, 24] width 100 height 33
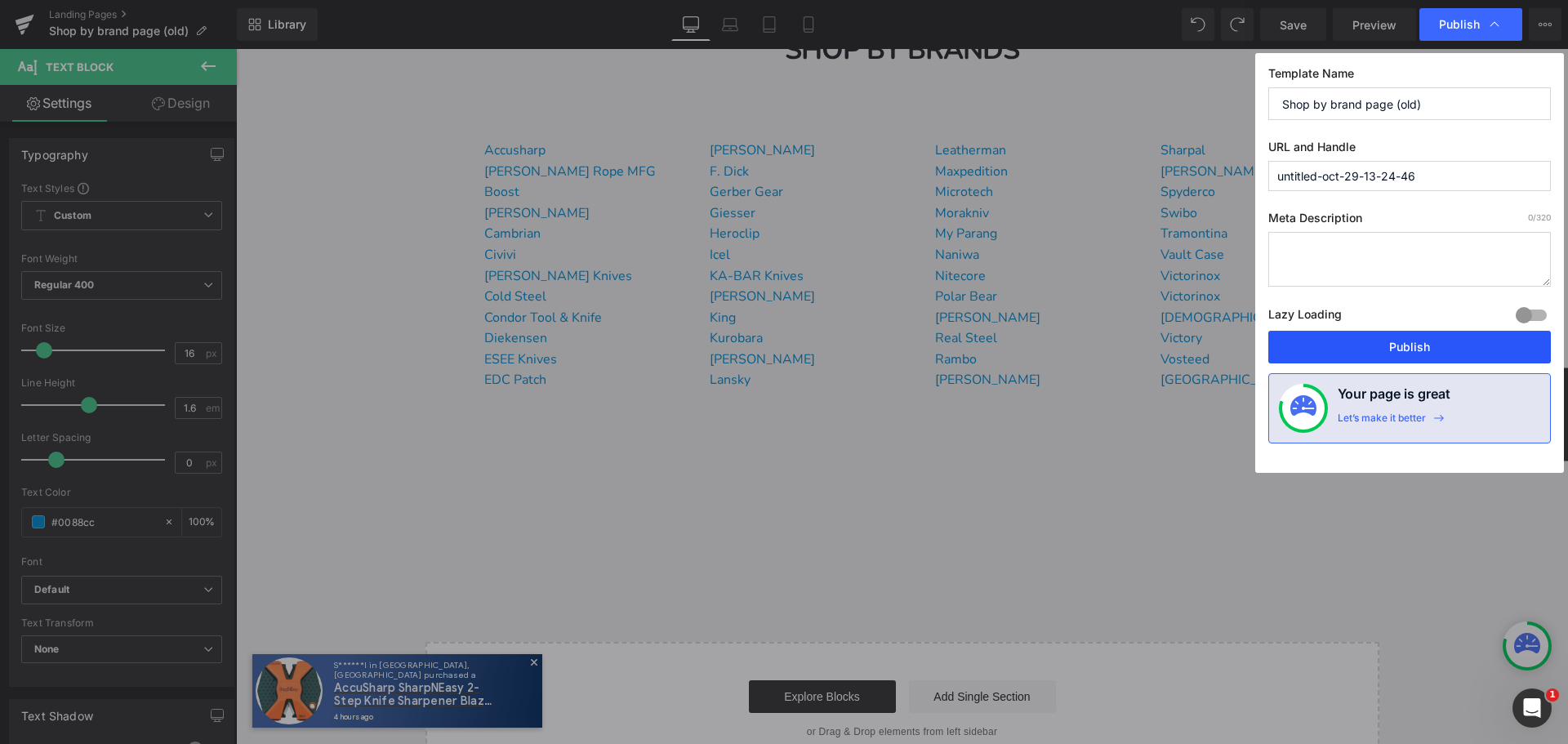
click at [1411, 346] on button "Publish" at bounding box center [1409, 348] width 283 height 33
